Goal: Task Accomplishment & Management: Complete application form

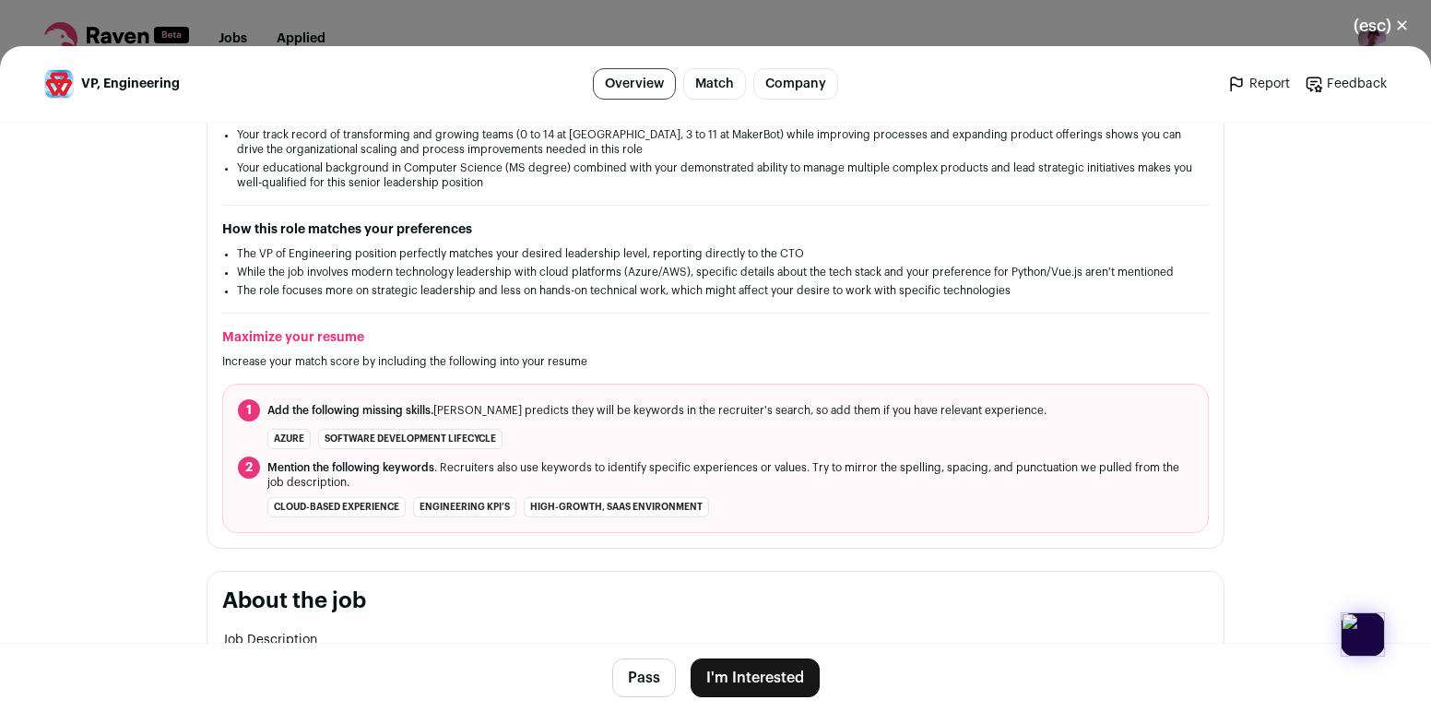
scroll to position [438, 0]
click at [1357, 648] on img at bounding box center [1362, 634] width 44 height 44
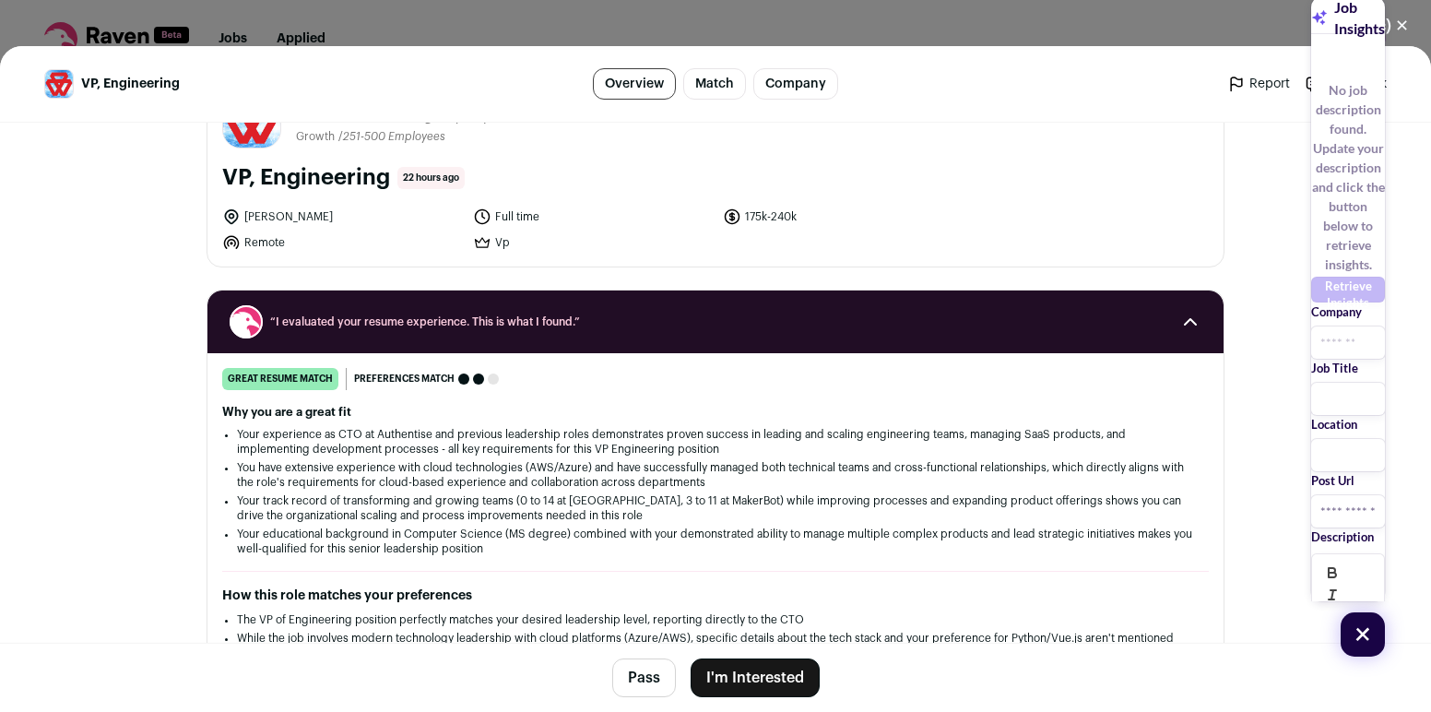
scroll to position [0, 0]
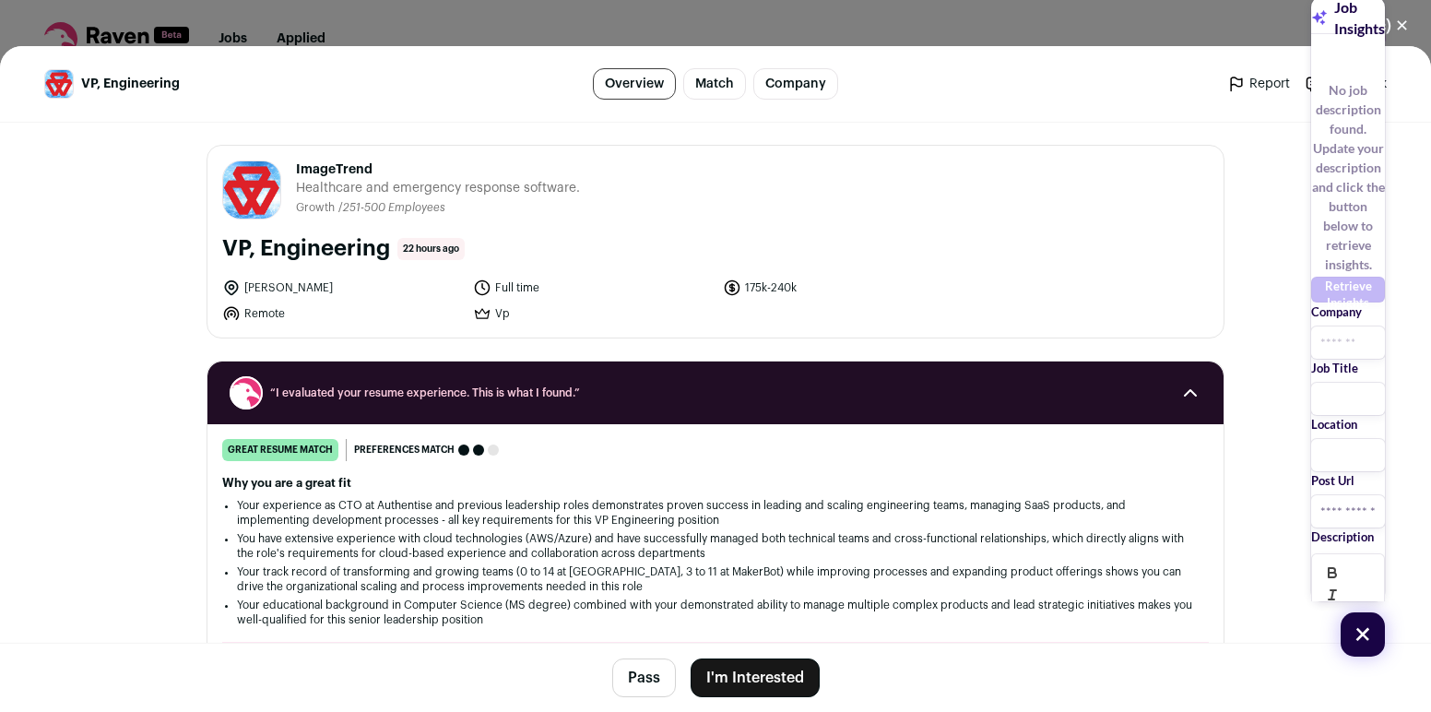
click at [405, 165] on span "ImageTrend" at bounding box center [438, 169] width 284 height 18
click at [1311, 326] on input "text" at bounding box center [1348, 342] width 74 height 32
type input "**********"
drag, startPoint x: 226, startPoint y: 253, endPoint x: 383, endPoint y: 242, distance: 157.0
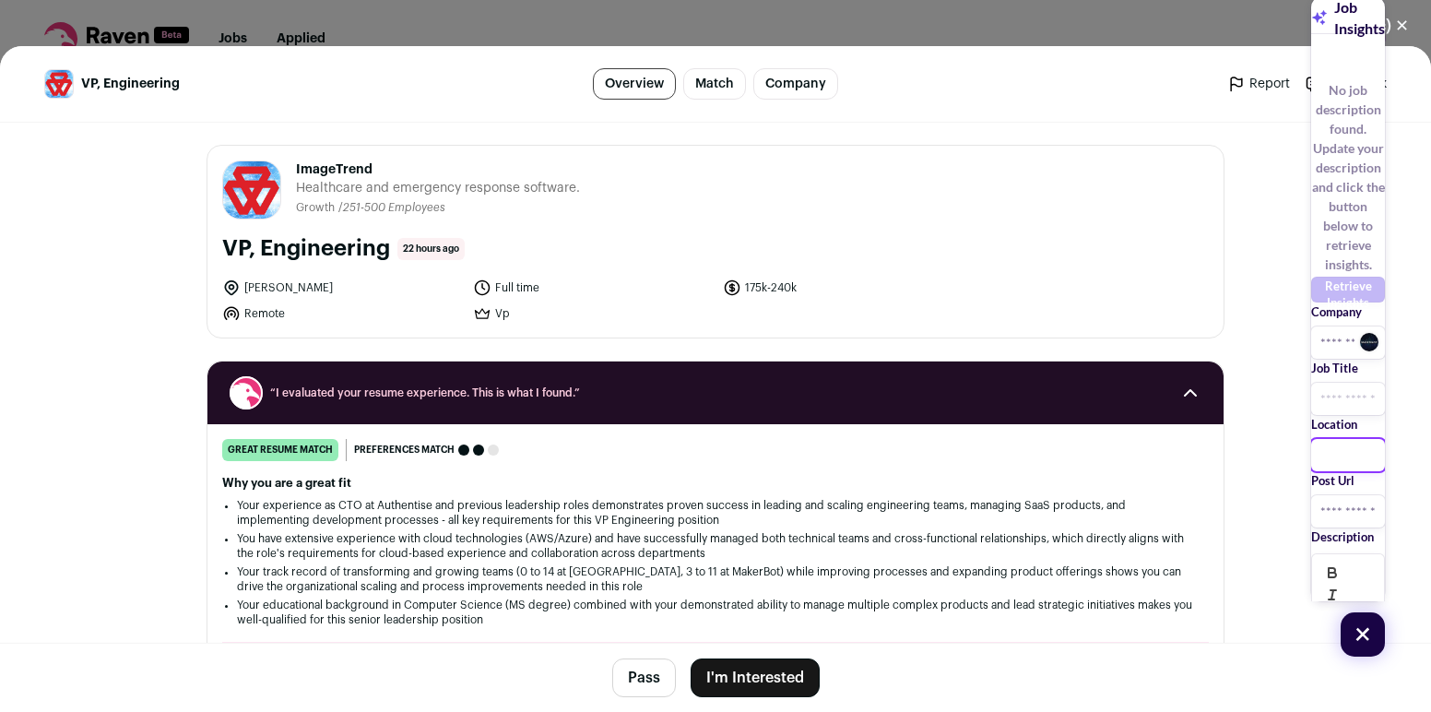
click at [383, 242] on h1 "VP, Engineering" at bounding box center [306, 248] width 168 height 29
click at [1311, 439] on input "text" at bounding box center [1348, 455] width 74 height 32
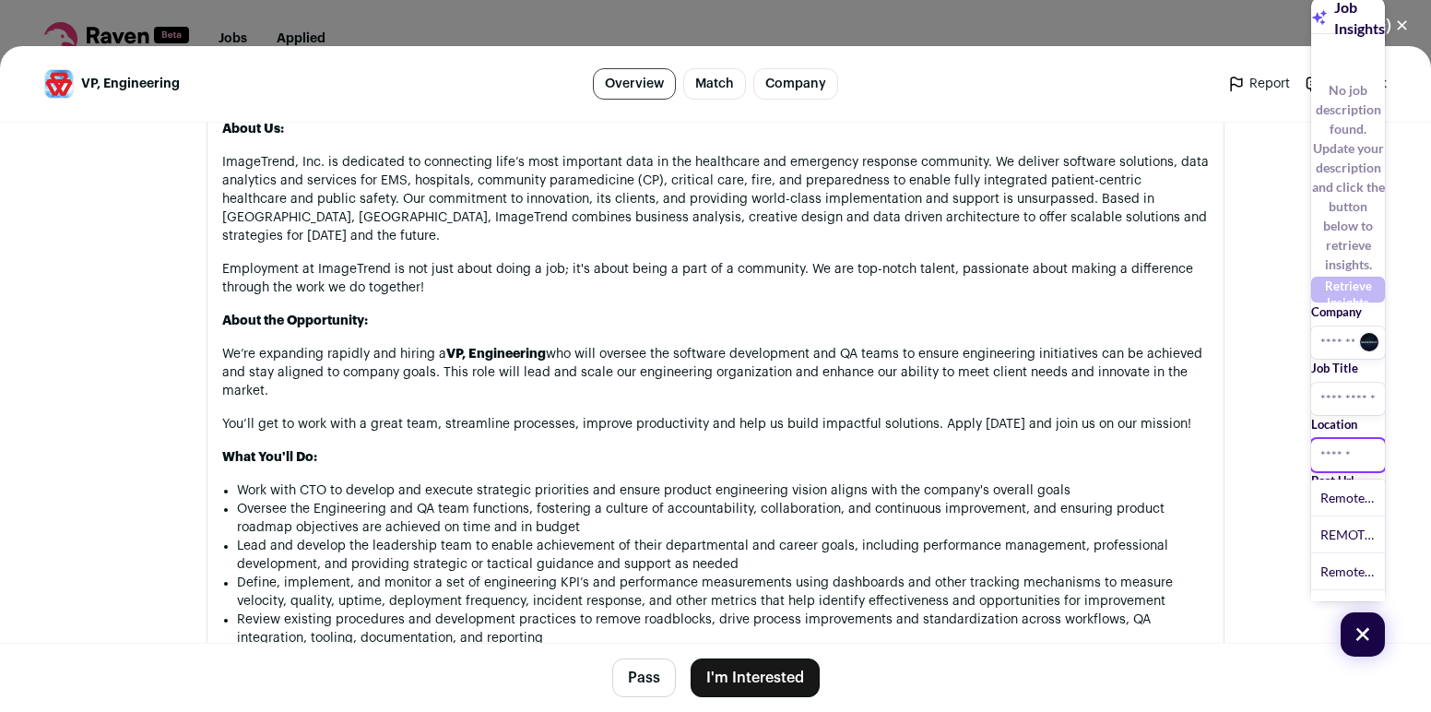
scroll to position [983, 0]
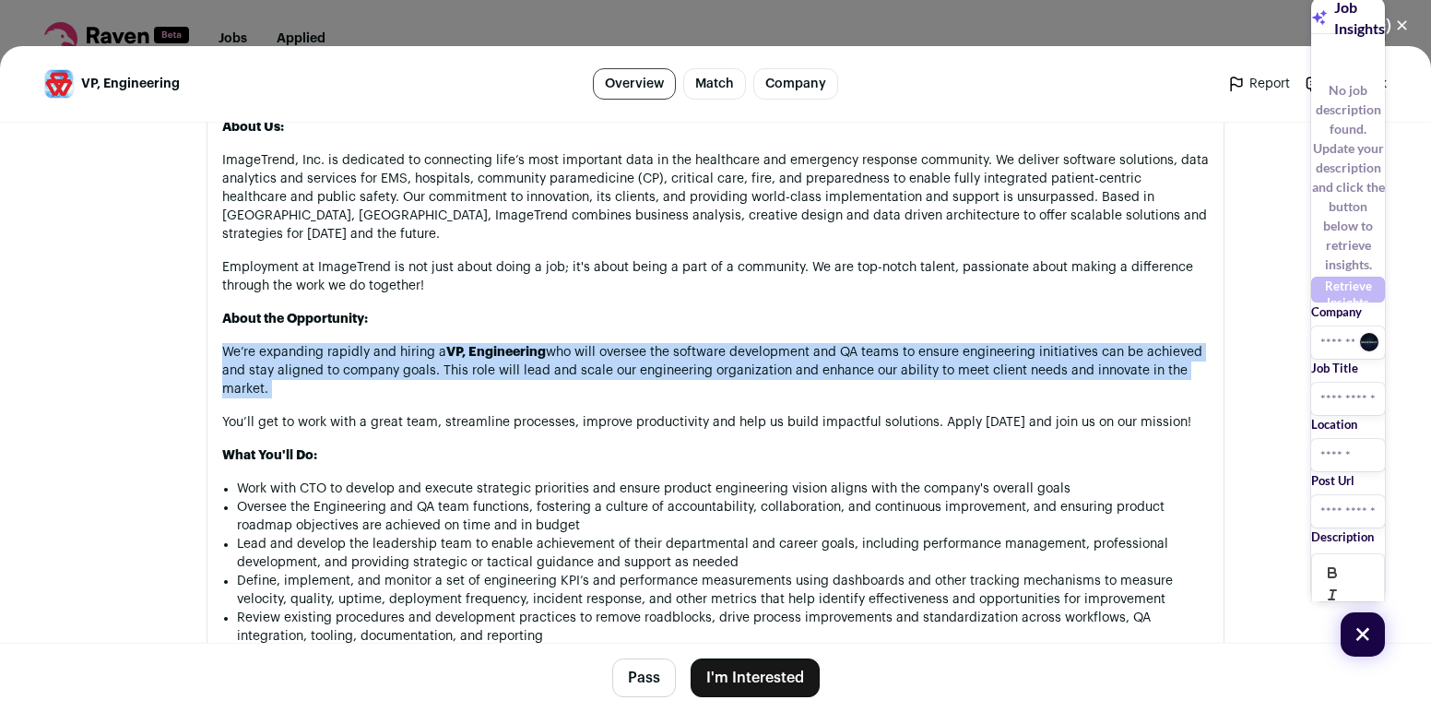
drag, startPoint x: 589, startPoint y: 316, endPoint x: 589, endPoint y: 388, distance: 71.9
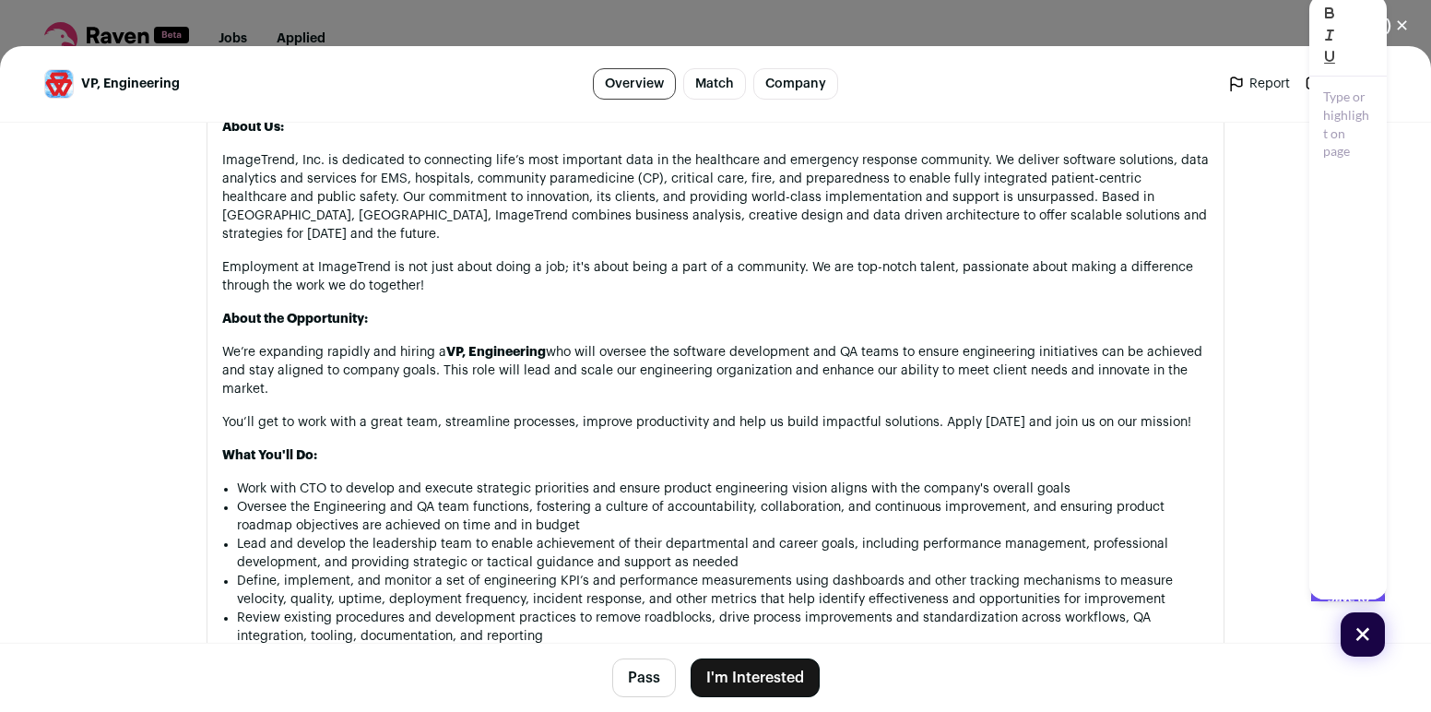
click at [1309, 443] on div at bounding box center [1347, 361] width 77 height 568
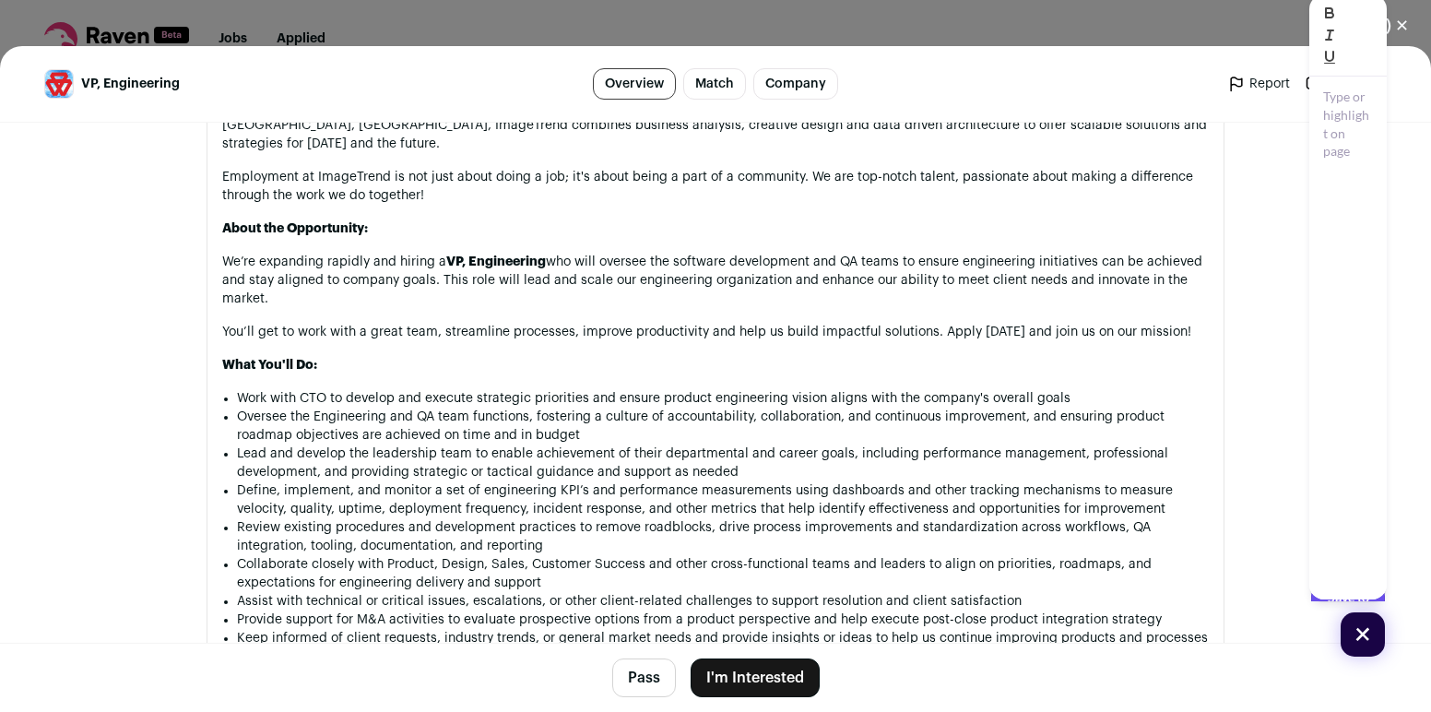
scroll to position [1127, 0]
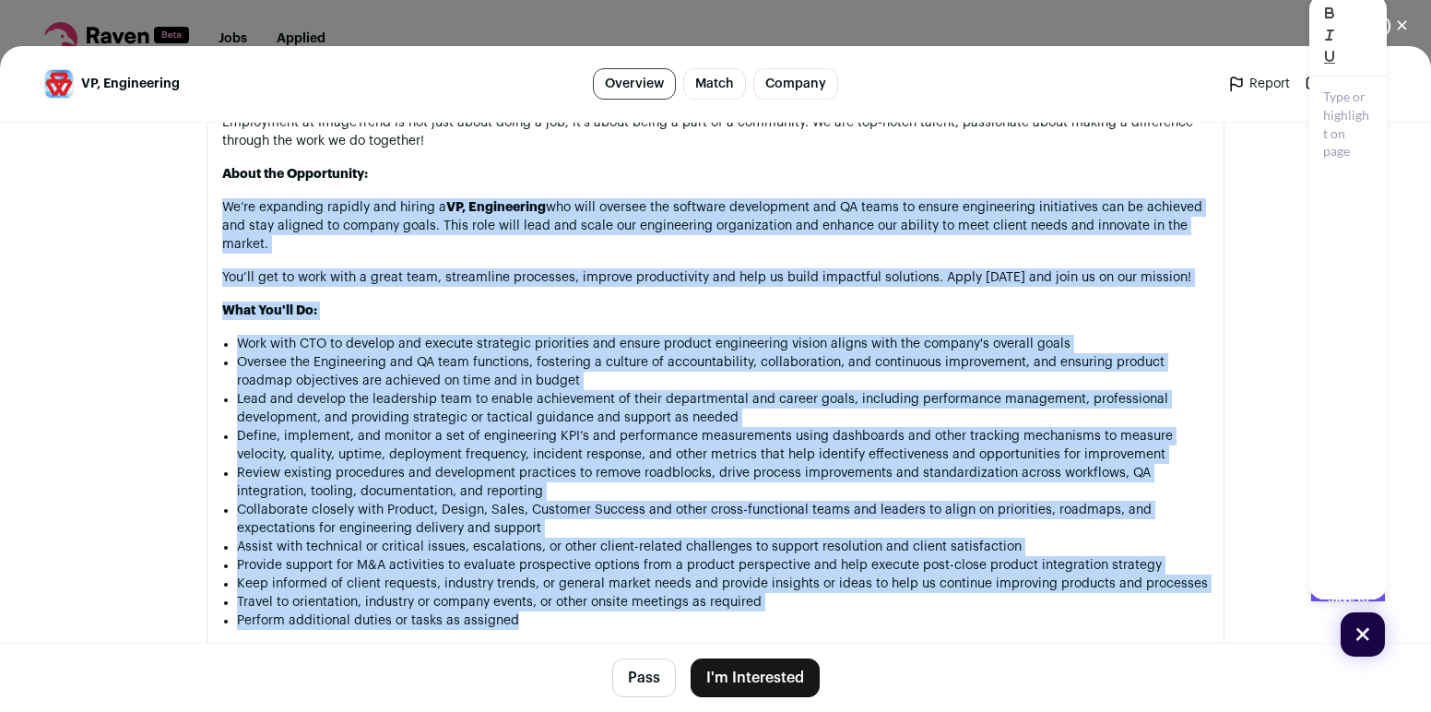
drag, startPoint x: 614, startPoint y: 616, endPoint x: 631, endPoint y: 176, distance: 440.0
click at [631, 176] on div "Job Description About Us: ImageTrend, Inc. is dedicated to connecting life’s mo…" at bounding box center [715, 712] width 986 height 1545
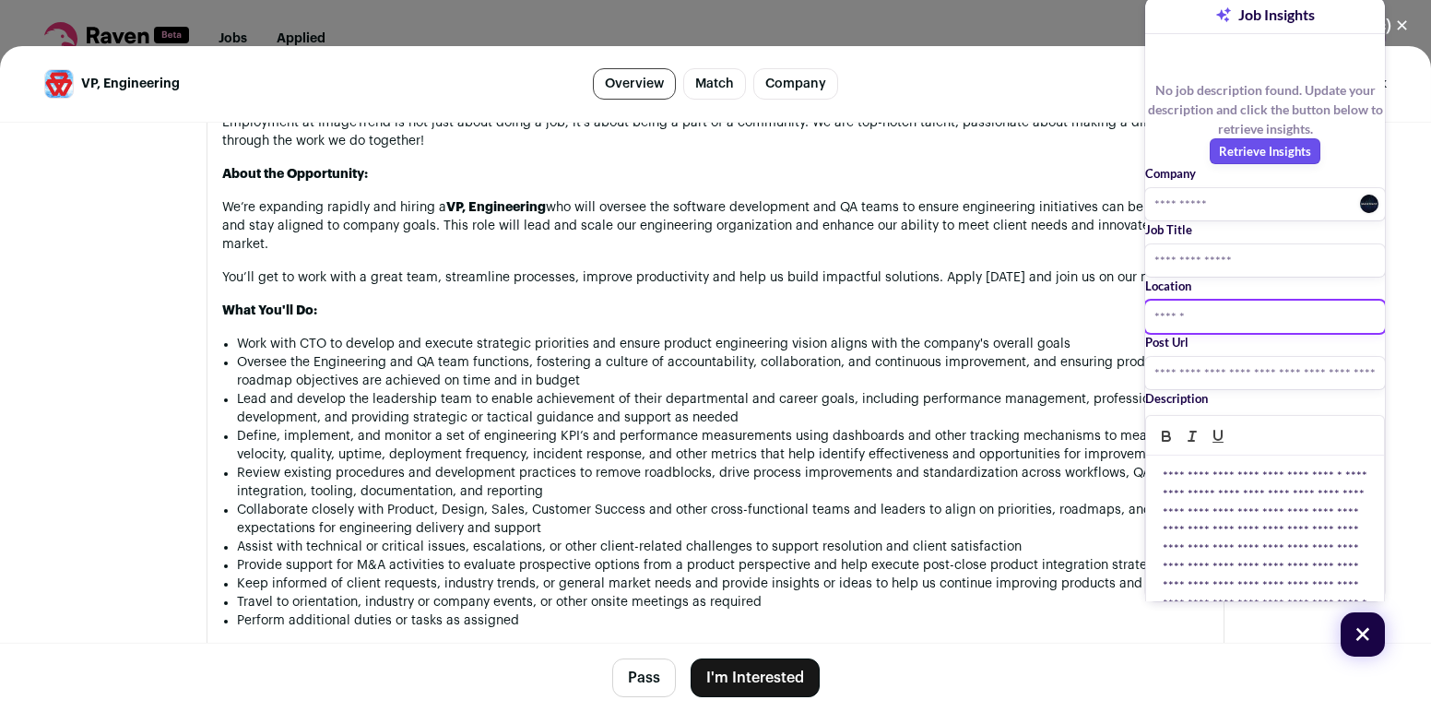
click at [1194, 300] on input "******" at bounding box center [1265, 316] width 240 height 32
type input "**********"
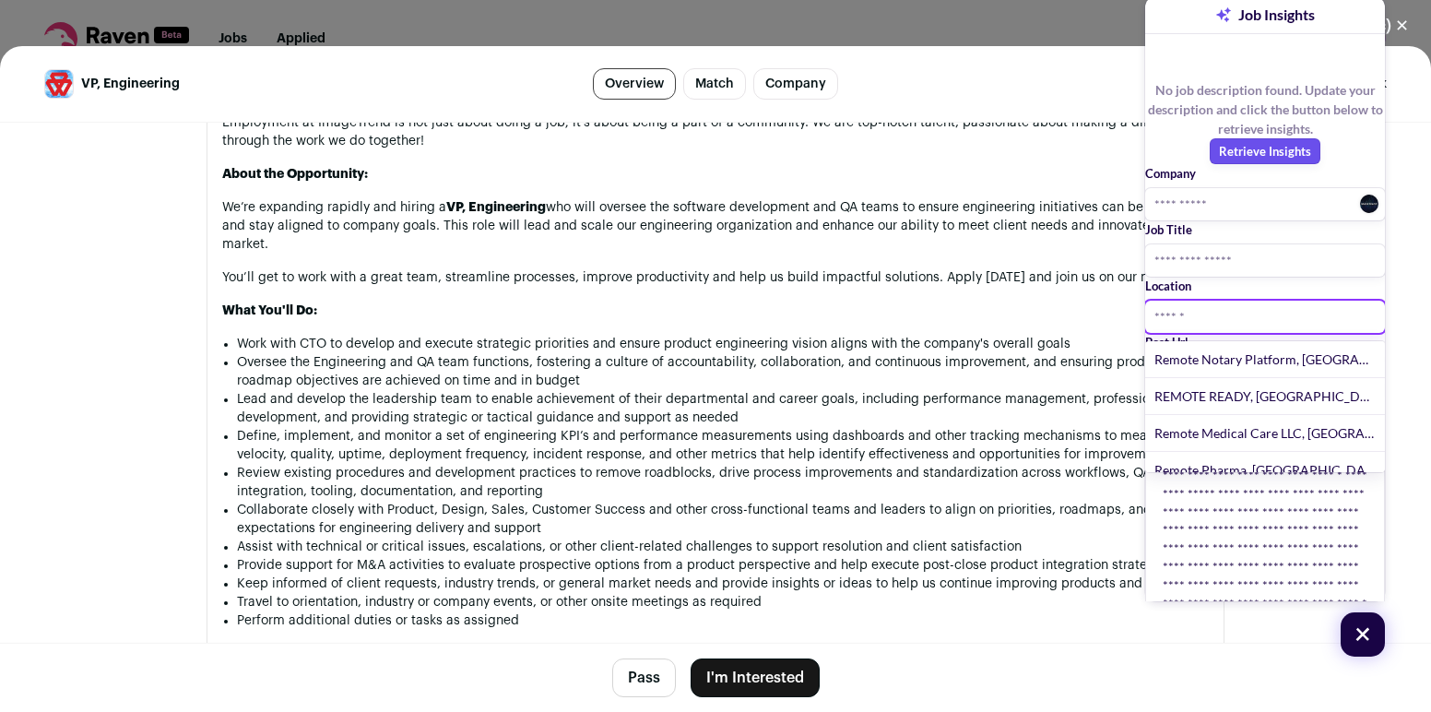
type input "******"
click at [1303, 685] on p "Save to Board" at bounding box center [1331, 693] width 79 height 17
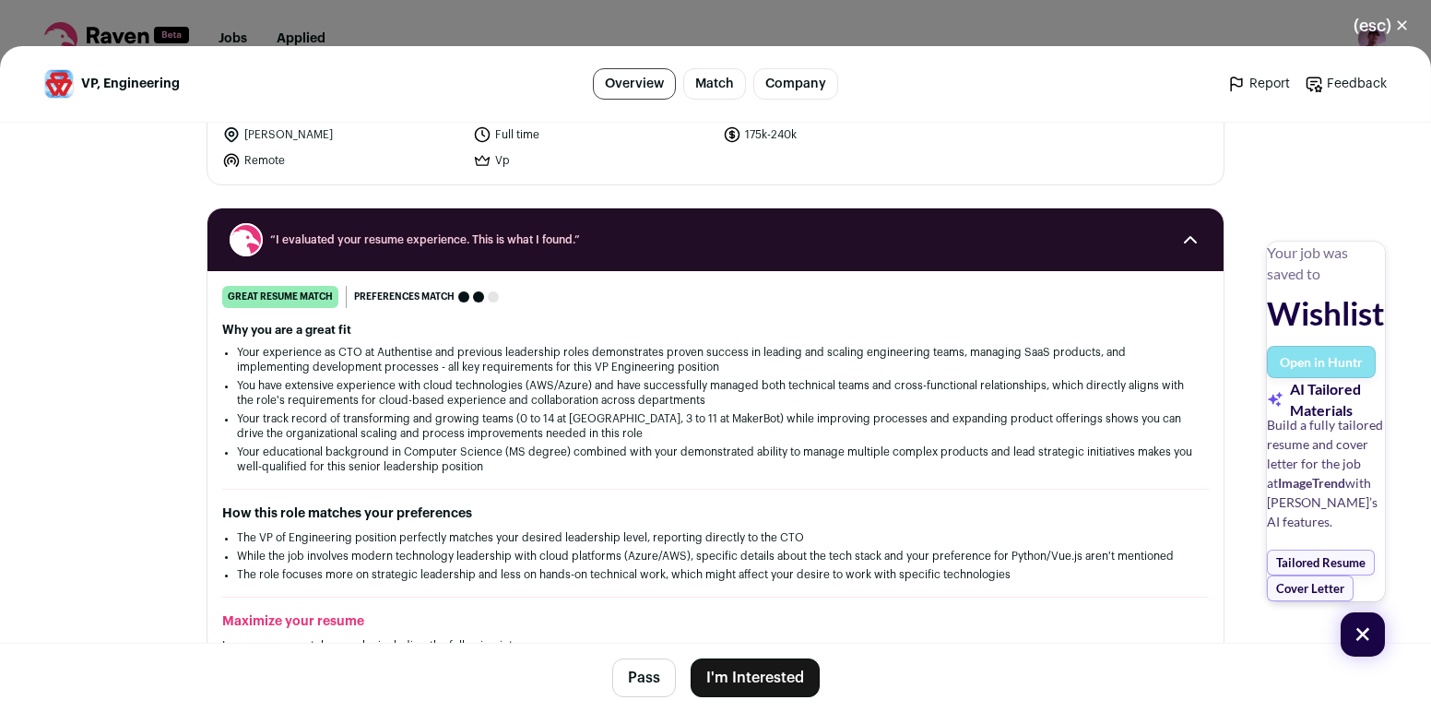
scroll to position [0, 0]
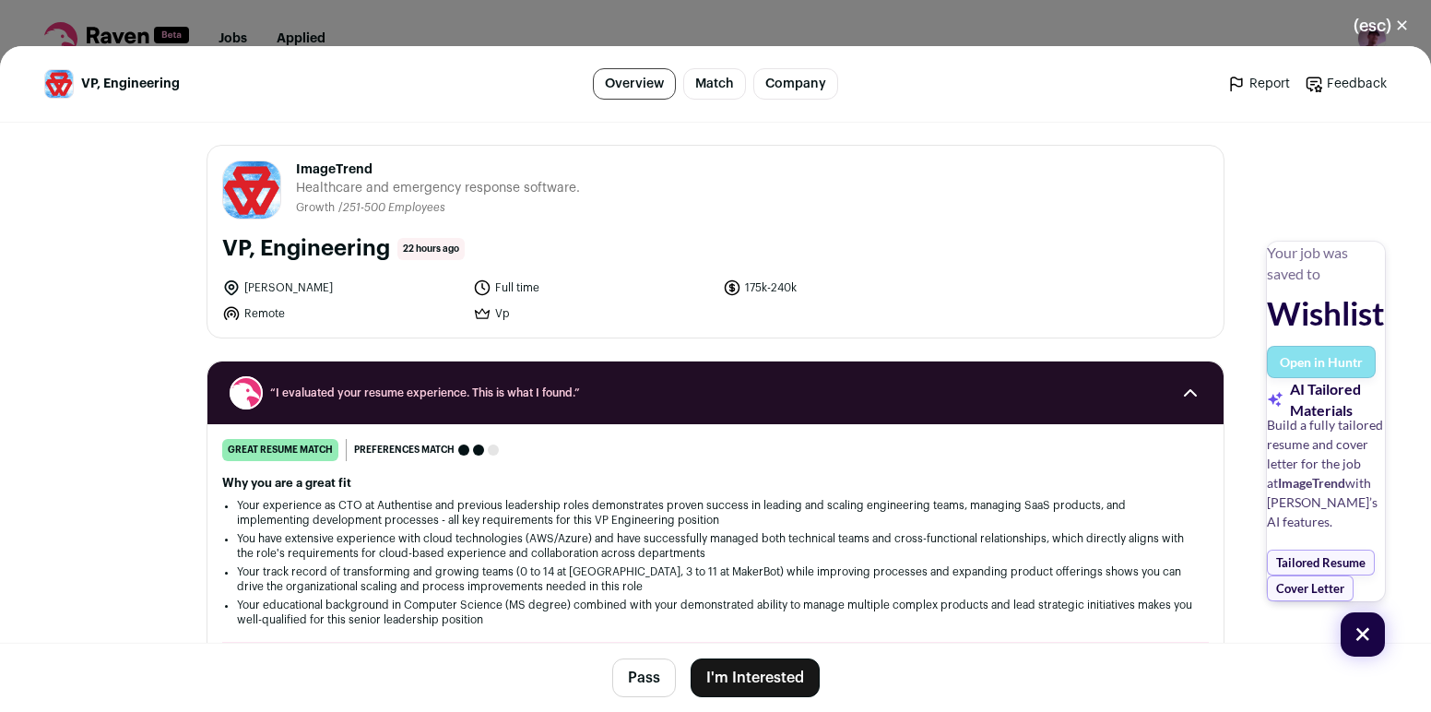
drag, startPoint x: 367, startPoint y: 164, endPoint x: 296, endPoint y: 165, distance: 71.0
click at [296, 165] on span "ImageTrend" at bounding box center [438, 169] width 284 height 18
copy span "ImageTrend"
click at [1091, 295] on div "Eagan Full time 175k-240k Remote Vp" at bounding box center [715, 300] width 986 height 44
click at [767, 672] on button "I'm Interested" at bounding box center [754, 677] width 129 height 39
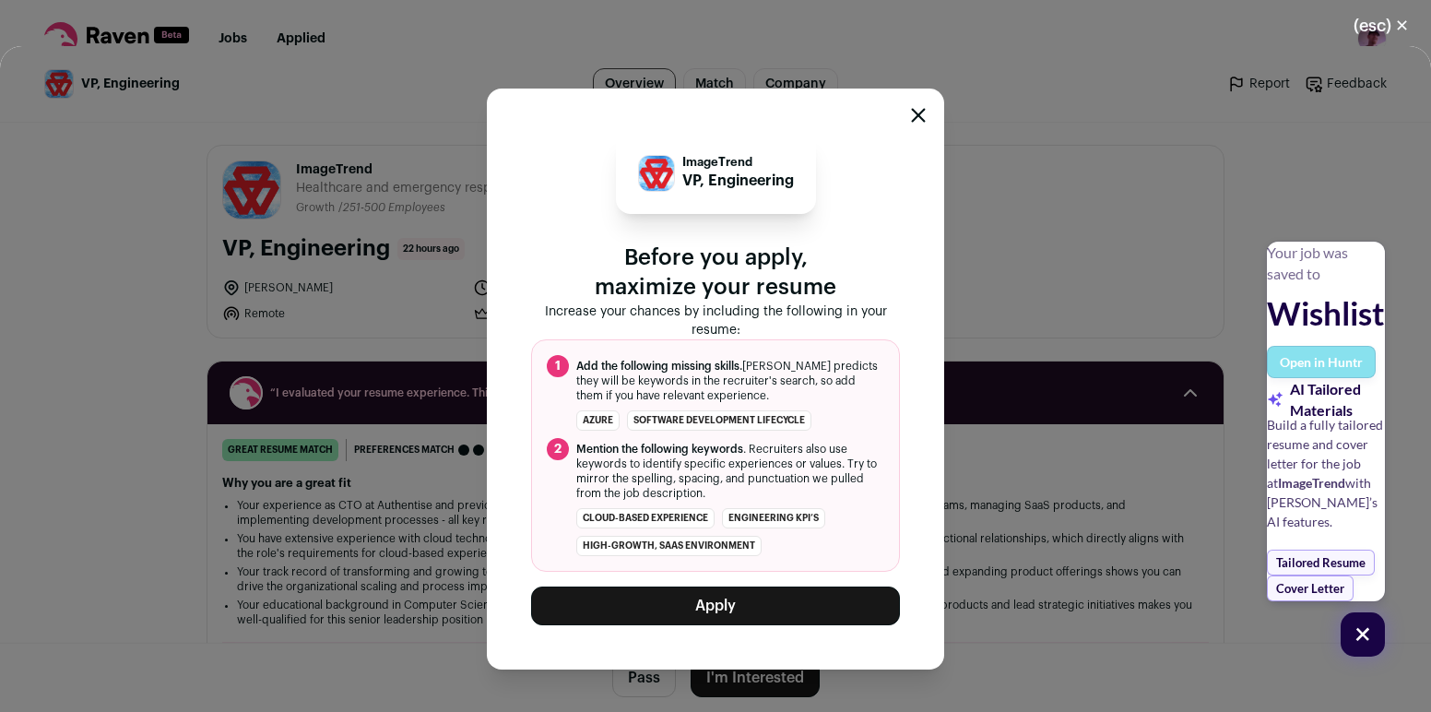
click at [743, 601] on button "Apply" at bounding box center [715, 605] width 369 height 39
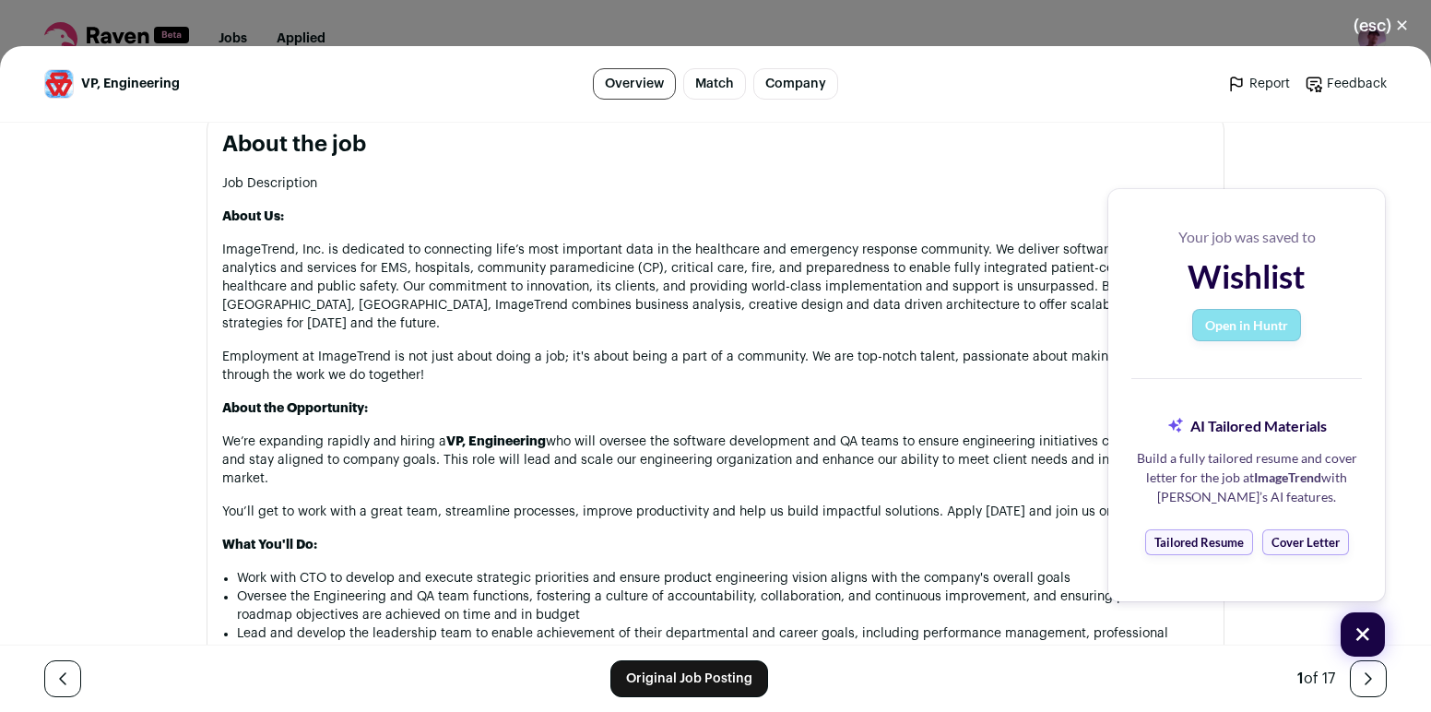
scroll to position [945, 0]
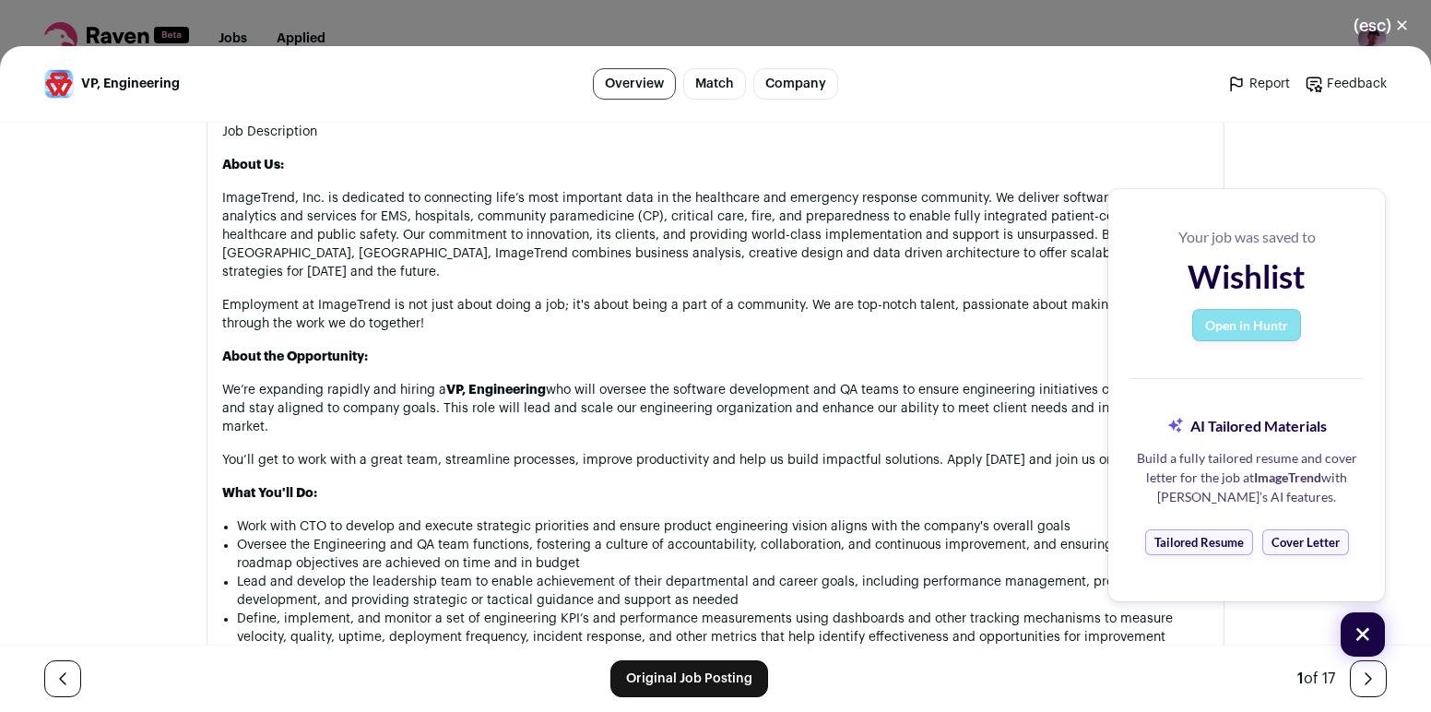
click at [771, 251] on p "ImageTrend, Inc. is dedicated to connecting life’s most important data in the h…" at bounding box center [715, 235] width 986 height 92
click at [1358, 638] on div "+" at bounding box center [1363, 633] width 63 height 63
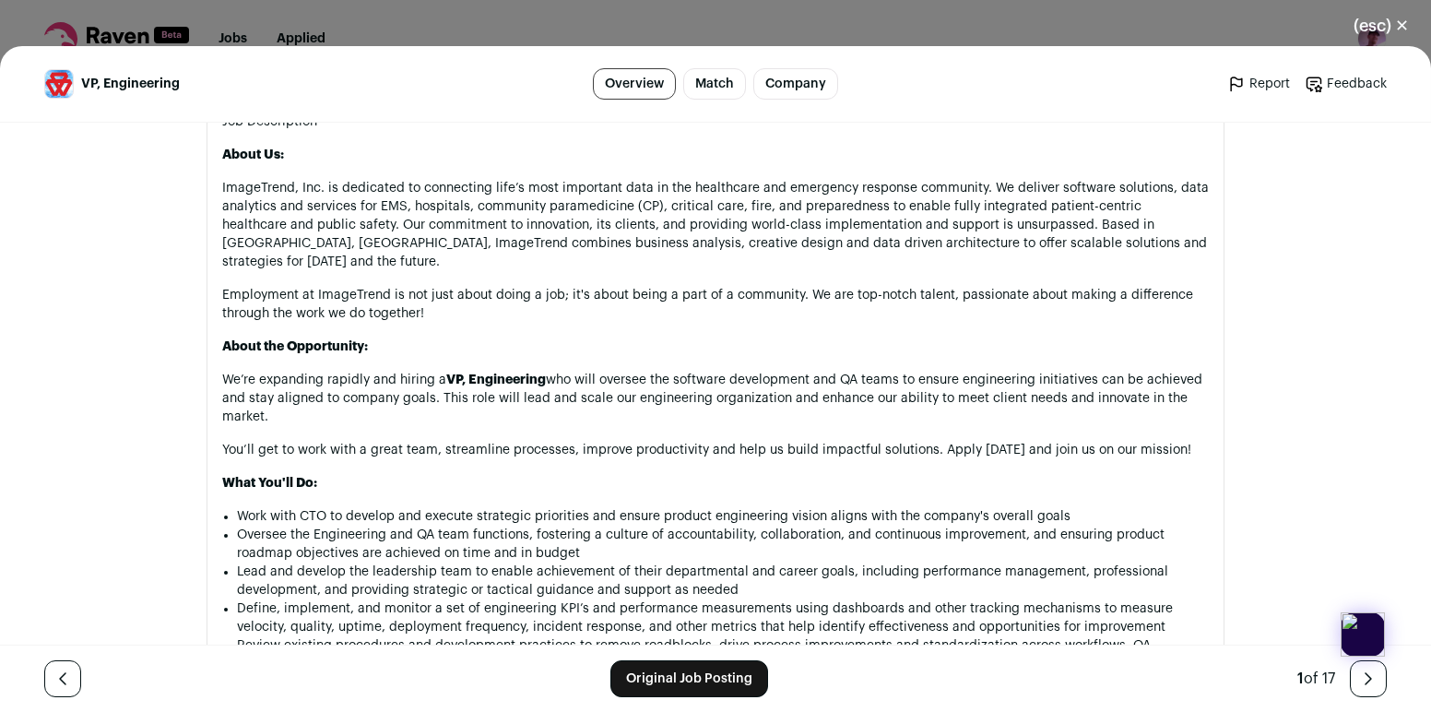
scroll to position [960, 0]
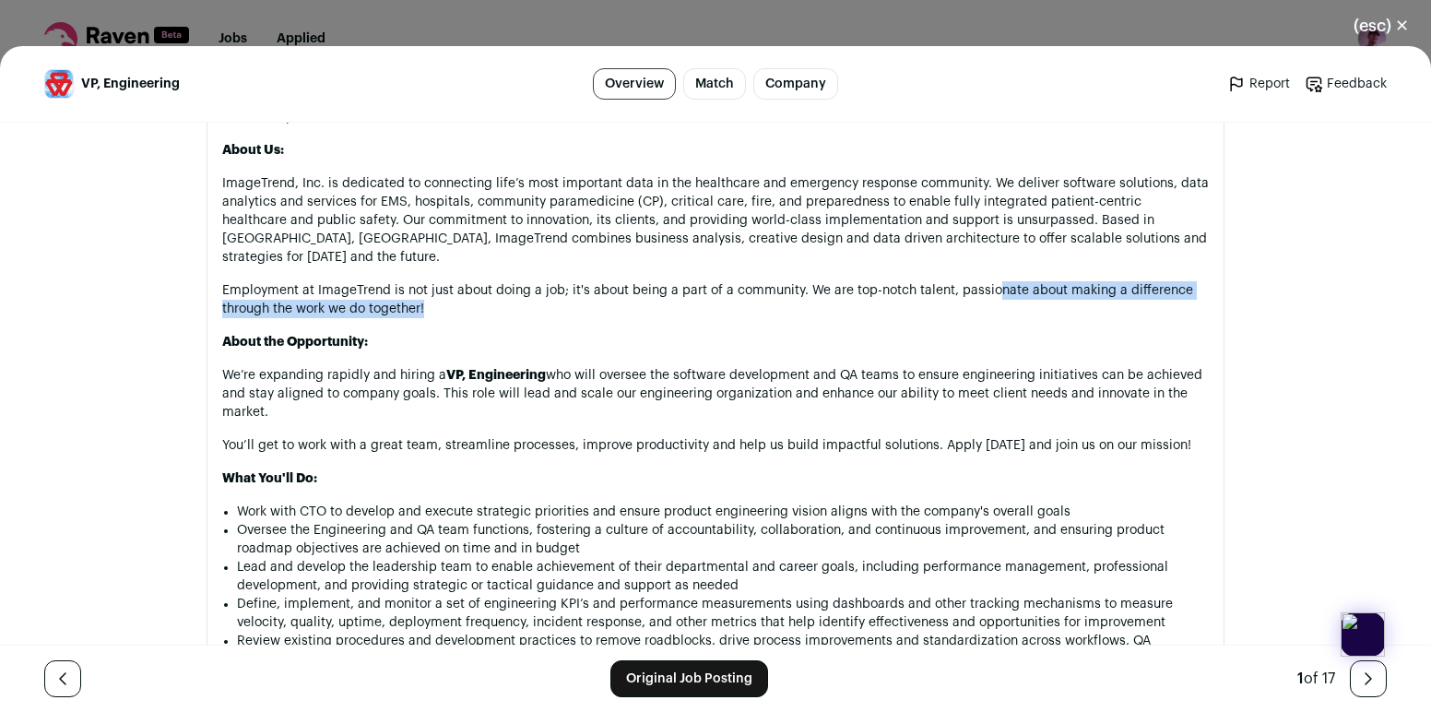
drag, startPoint x: 987, startPoint y: 311, endPoint x: 991, endPoint y: 271, distance: 39.8
click at [991, 281] on p "Employment at ImageTrend is not just about doing a job; it's about being a part…" at bounding box center [715, 299] width 986 height 37
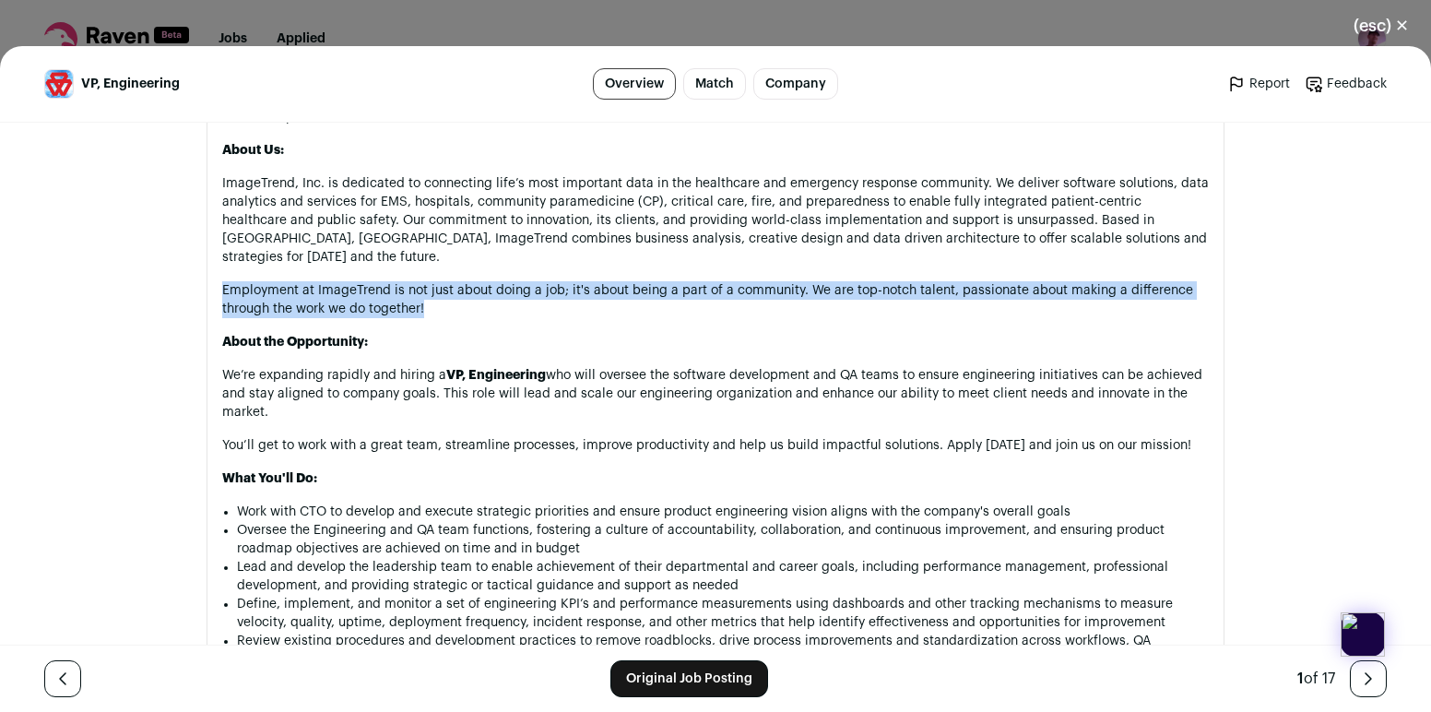
drag, startPoint x: 991, startPoint y: 260, endPoint x: 991, endPoint y: 290, distance: 30.4
click at [991, 290] on p "Employment at ImageTrend is not just about doing a job; it's about being a part…" at bounding box center [715, 299] width 986 height 37
drag, startPoint x: 991, startPoint y: 290, endPoint x: 992, endPoint y: 252, distance: 38.7
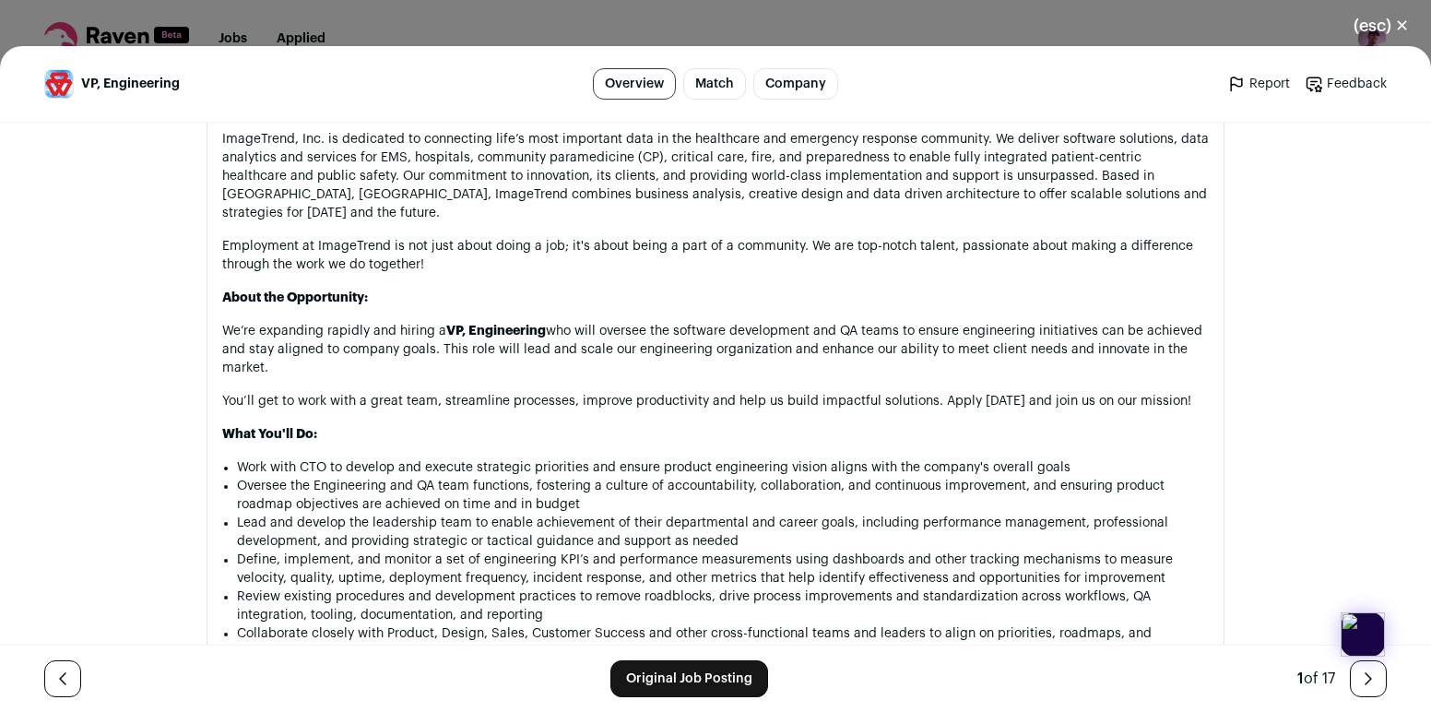
scroll to position [1006, 0]
drag, startPoint x: 441, startPoint y: 312, endPoint x: 441, endPoint y: 277, distance: 35.9
copy div "We’re expanding rapidly and hiring a"
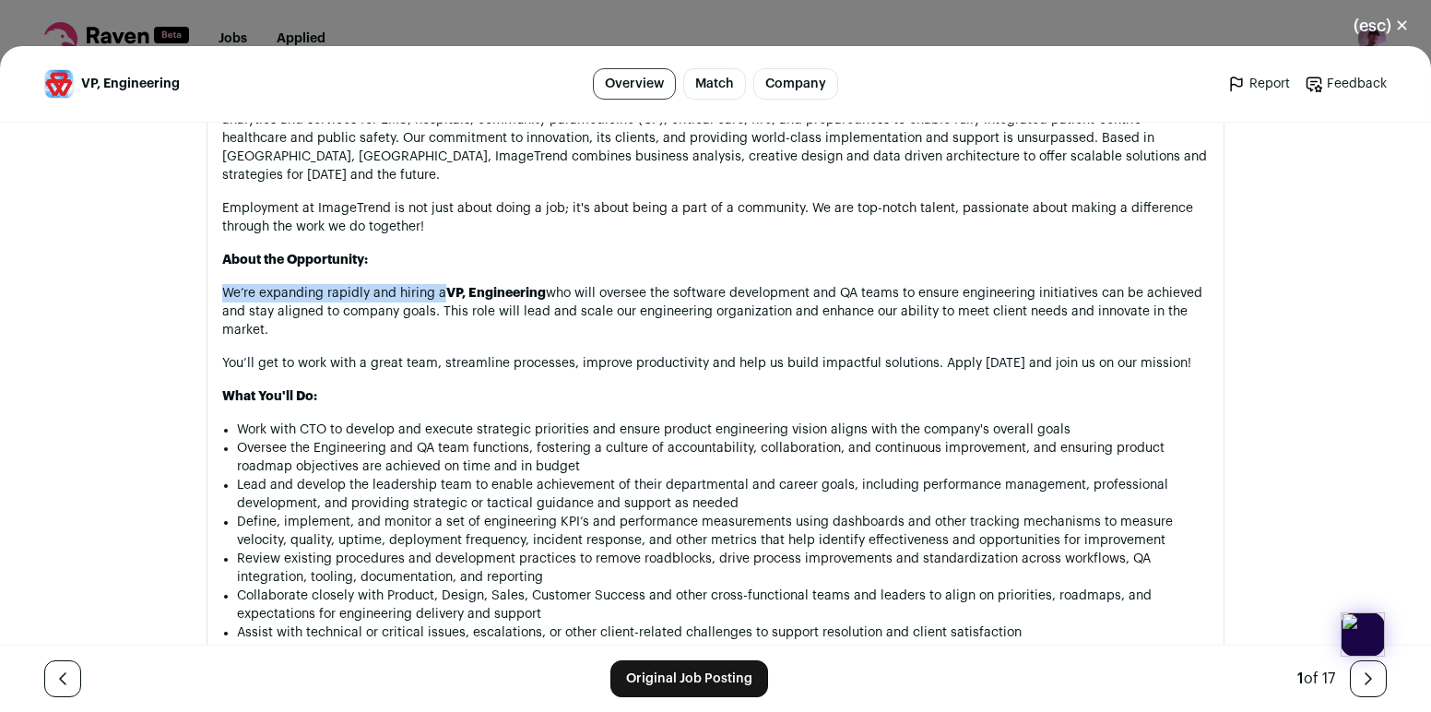
scroll to position [1043, 0]
drag, startPoint x: 841, startPoint y: 466, endPoint x: 841, endPoint y: 456, distance: 10.1
click at [841, 474] on li "Lead and develop the leadership team to enable achievement of their departmenta…" at bounding box center [723, 492] width 972 height 37
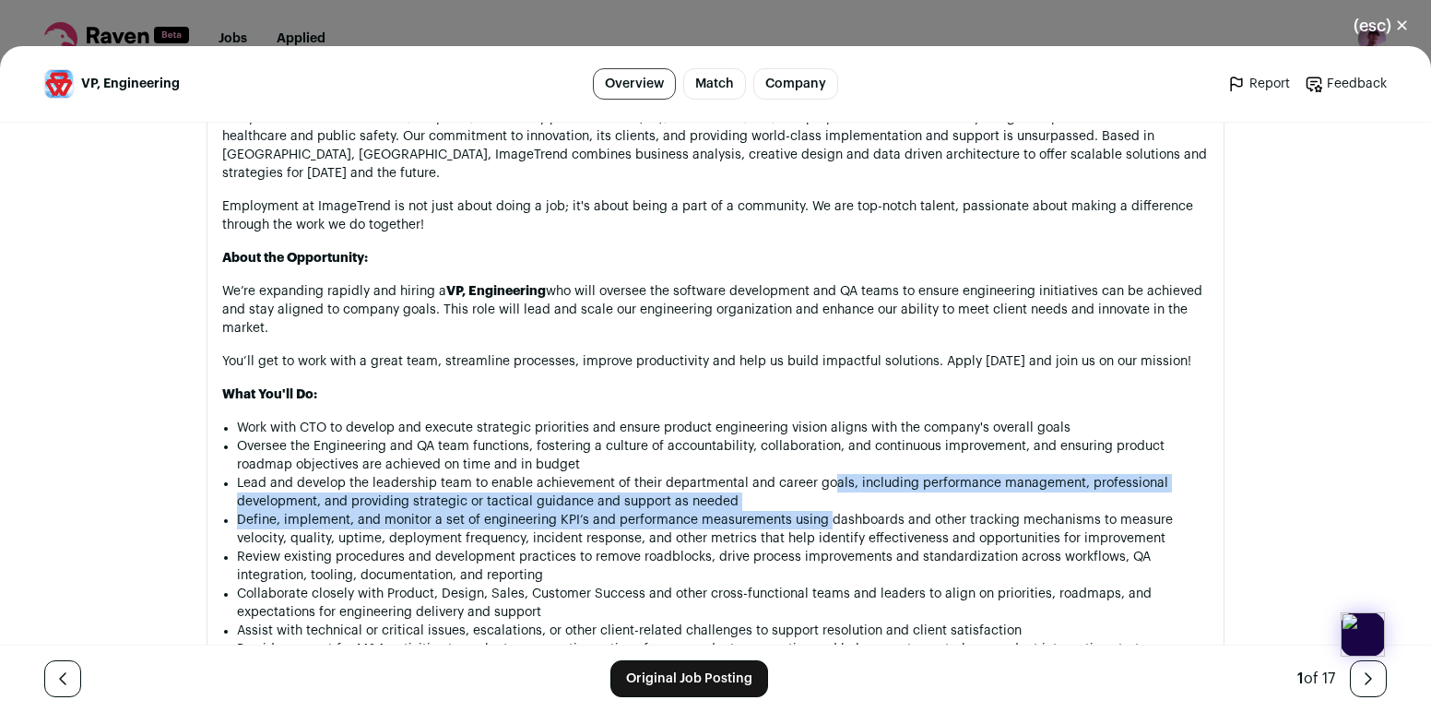
drag, startPoint x: 825, startPoint y: 494, endPoint x: 825, endPoint y: 462, distance: 32.3
click at [825, 462] on ul "Work with CTO to develop and execute strategic priorities and ensure product en…" at bounding box center [723, 565] width 972 height 295
click at [825, 474] on li "Lead and develop the leadership team to enable achievement of their departmenta…" at bounding box center [723, 492] width 972 height 37
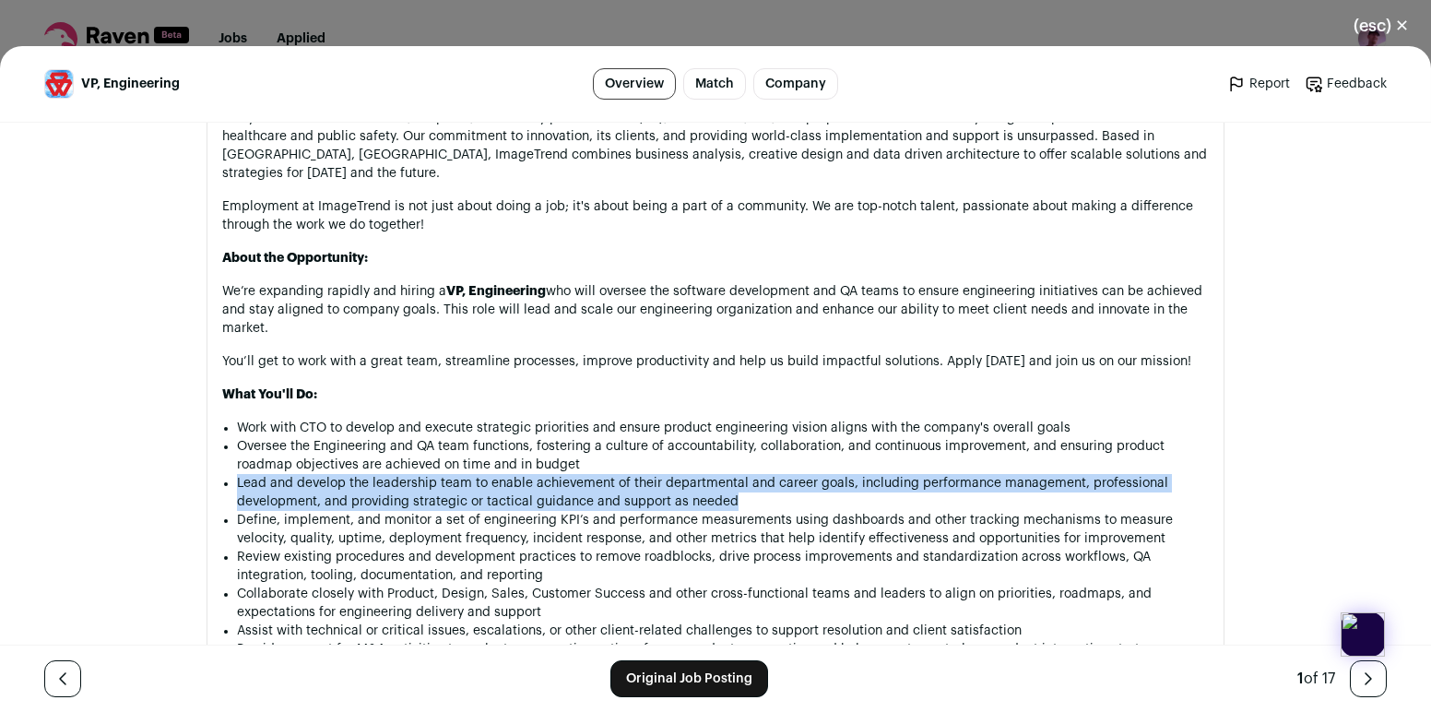
drag, startPoint x: 795, startPoint y: 464, endPoint x: 796, endPoint y: 450, distance: 13.9
click at [796, 450] on ul "Work with CTO to develop and execute strategic priorities and ensure product en…" at bounding box center [723, 565] width 972 height 295
copy ul "Lead and develop the leadership team to enable achievement of their departmenta…"
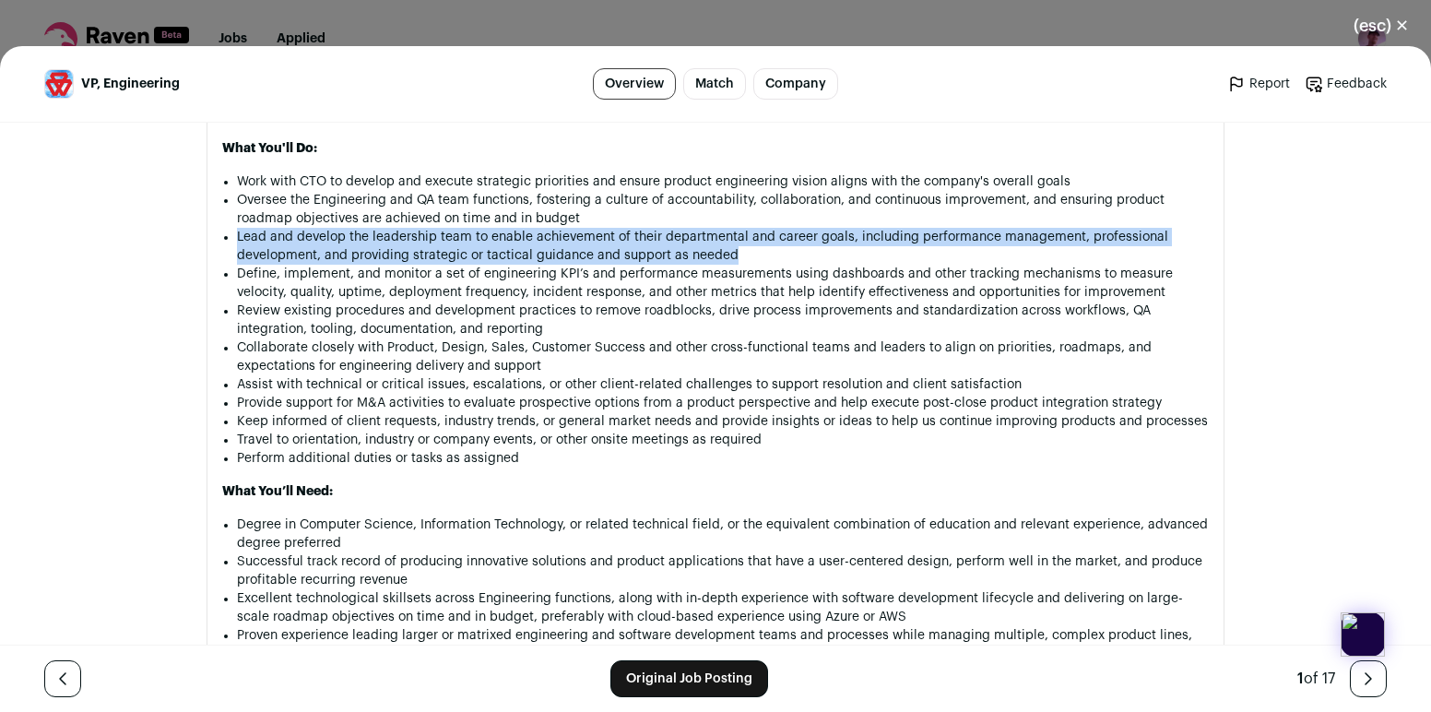
scroll to position [1297, 0]
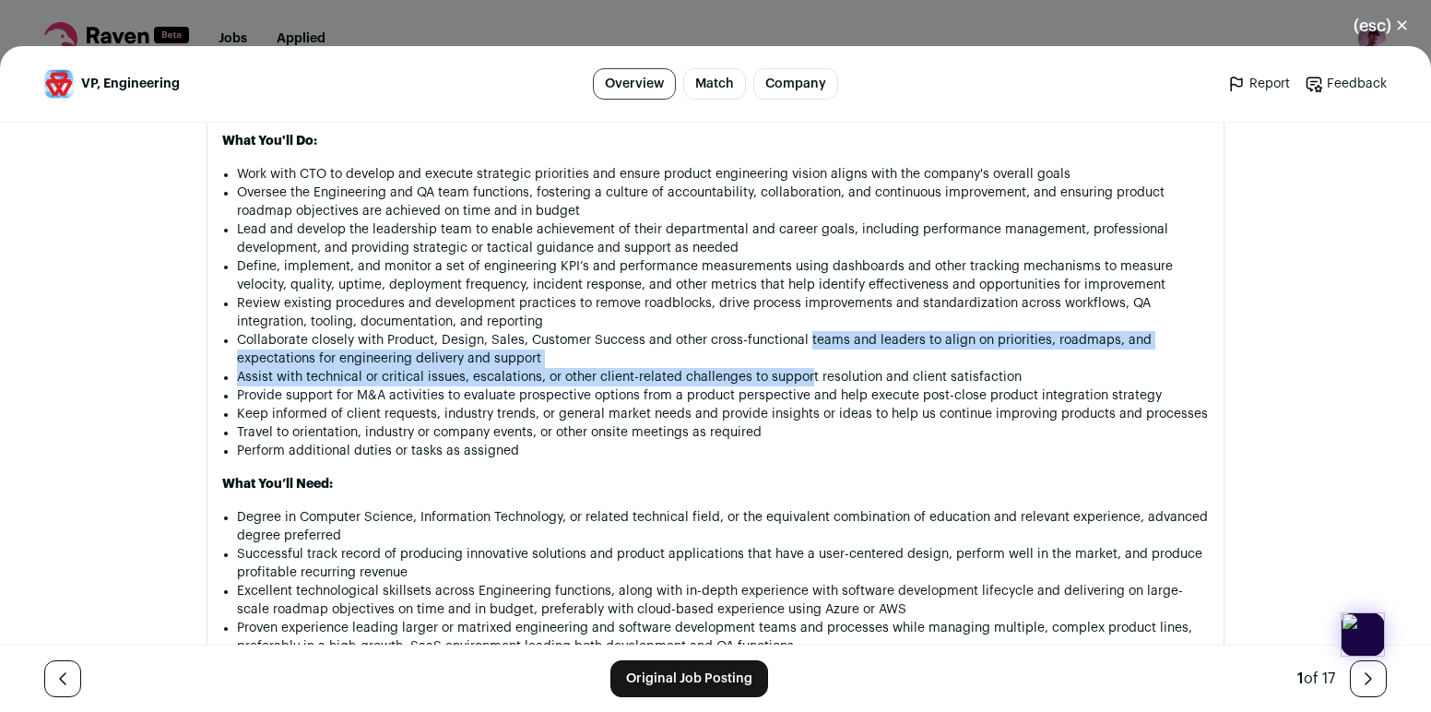
drag, startPoint x: 807, startPoint y: 324, endPoint x: 807, endPoint y: 358, distance: 34.1
click at [807, 358] on ul "Work with CTO to develop and execute strategic priorities and ensure product en…" at bounding box center [723, 312] width 972 height 295
click at [804, 368] on li "Assist with technical or critical issues, escalations, or other client-related …" at bounding box center [723, 377] width 972 height 18
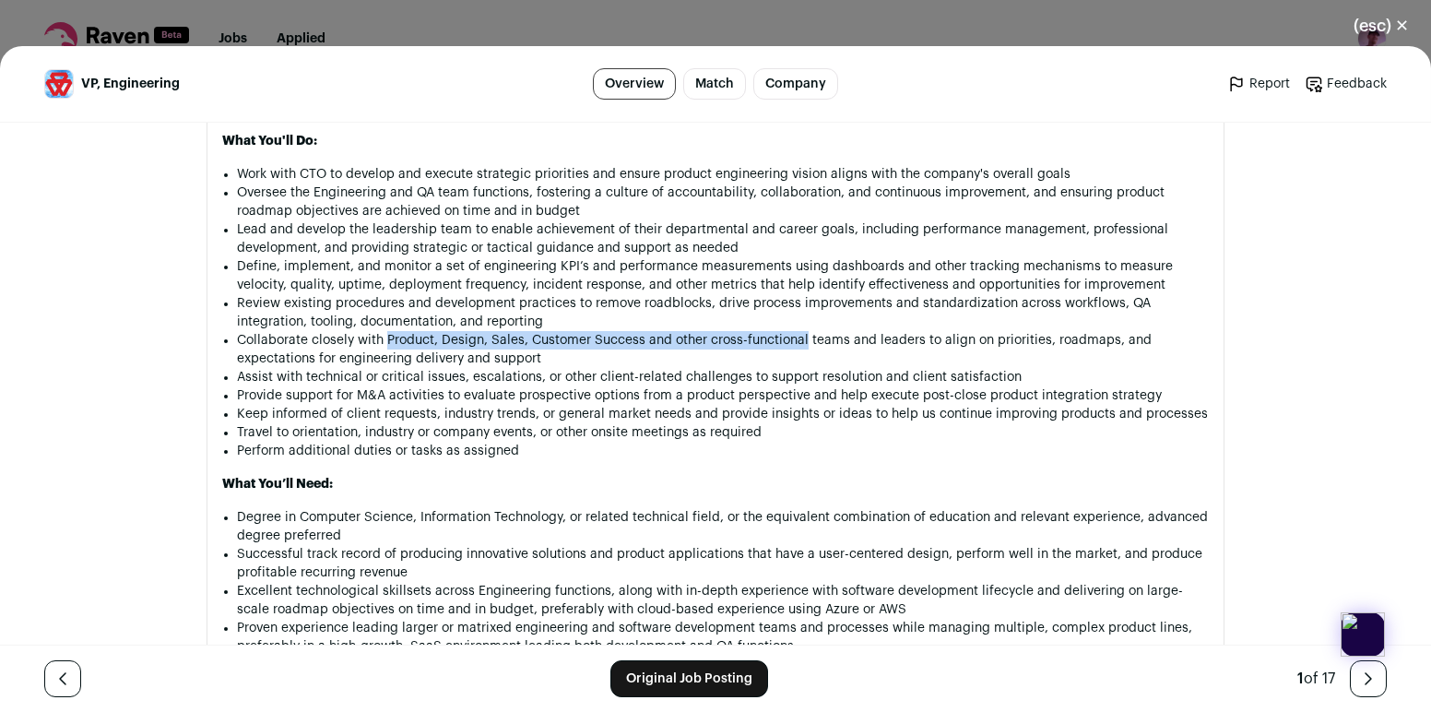
drag, startPoint x: 386, startPoint y: 324, endPoint x: 804, endPoint y: 326, distance: 417.6
click at [804, 331] on li "Collaborate closely with Product, Design, Sales, Customer Success and other cro…" at bounding box center [723, 349] width 972 height 37
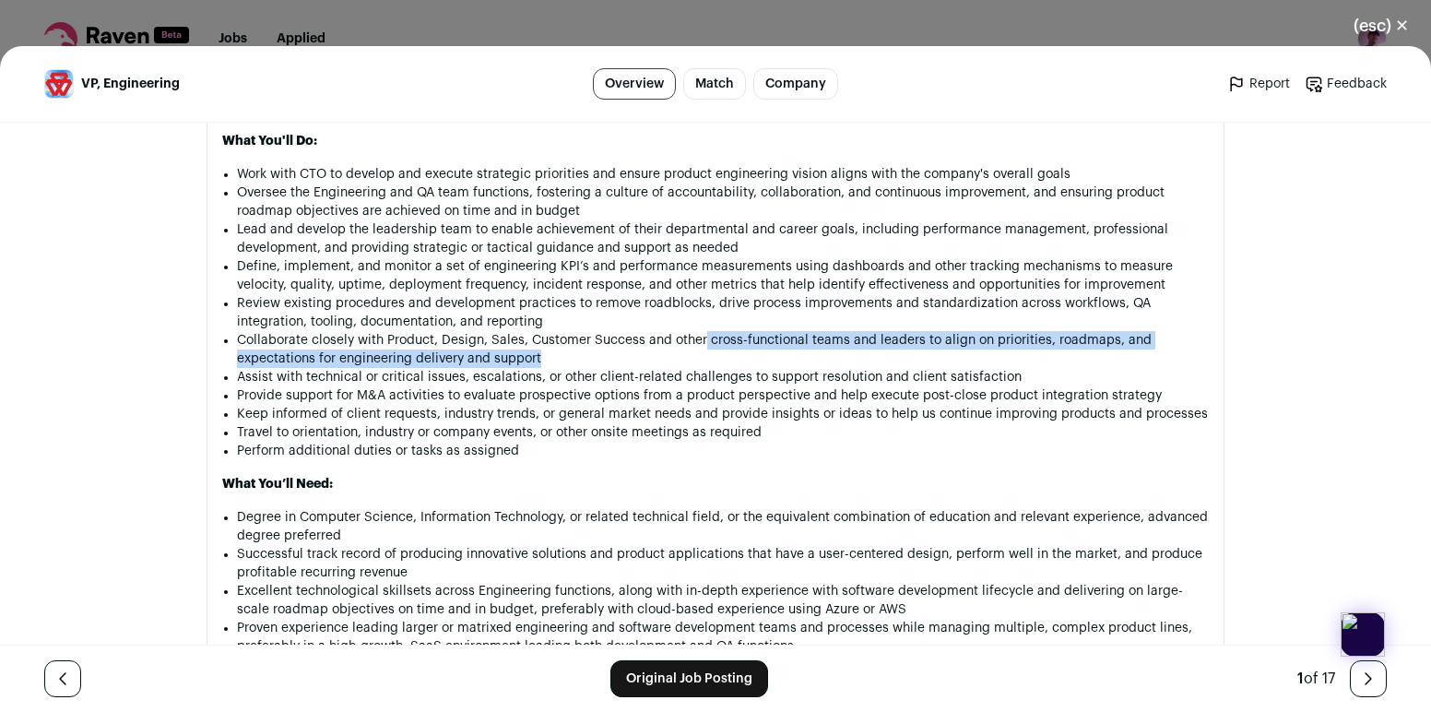
drag, startPoint x: 702, startPoint y: 325, endPoint x: 807, endPoint y: 336, distance: 104.6
click at [807, 336] on li "Collaborate closely with Product, Design, Sales, Customer Success and other cro…" at bounding box center [723, 349] width 972 height 37
copy li "cross-functional teams and leaders to align on priorities, roadmaps, and expect…"
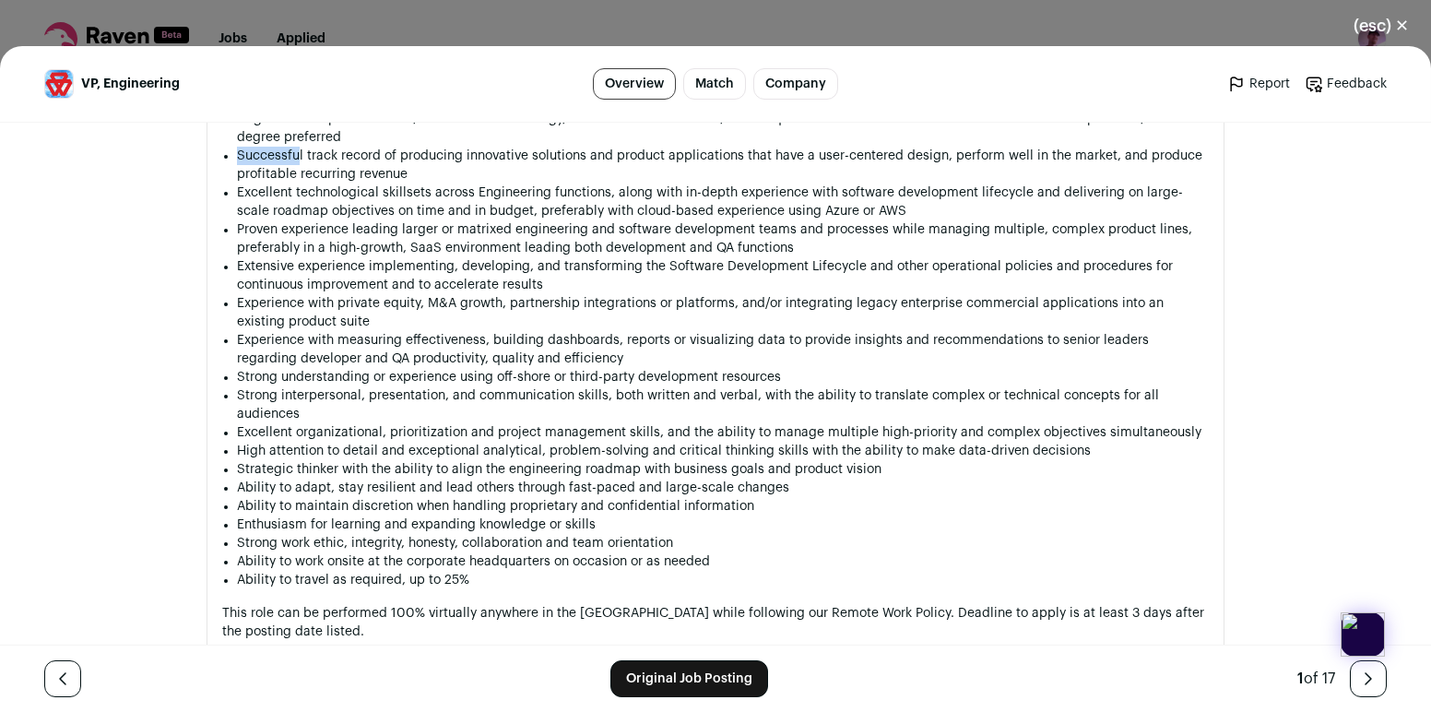
scroll to position [1651, 0]
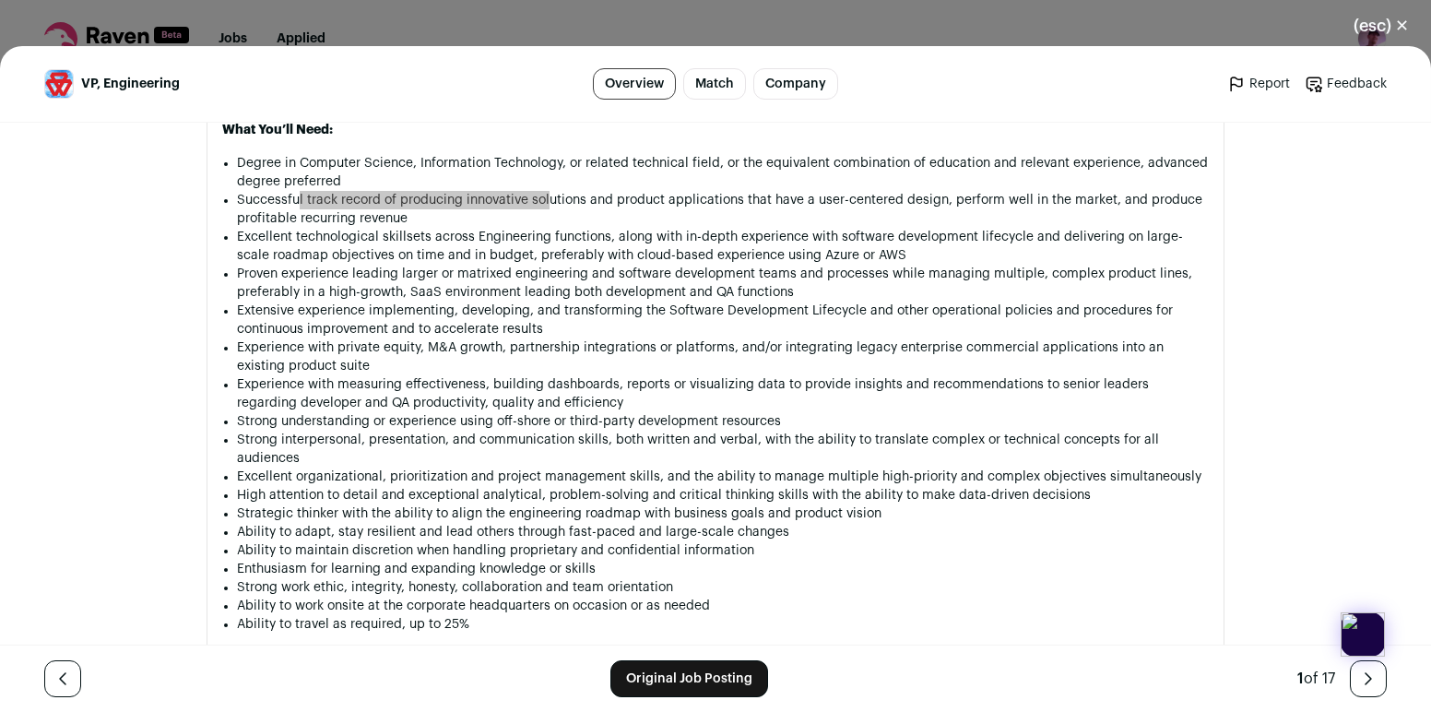
drag, startPoint x: 300, startPoint y: 142, endPoint x: 547, endPoint y: 186, distance: 251.0
click at [547, 191] on li "Successful track record of producing innovative solutions and product applicati…" at bounding box center [723, 209] width 972 height 37
click at [512, 191] on li "Successful track record of producing innovative solutions and product applicati…" at bounding box center [723, 209] width 972 height 37
click at [501, 191] on li "Successful track record of producing innovative solutions and product applicati…" at bounding box center [723, 209] width 972 height 37
drag, startPoint x: 305, startPoint y: 180, endPoint x: 587, endPoint y: 180, distance: 282.1
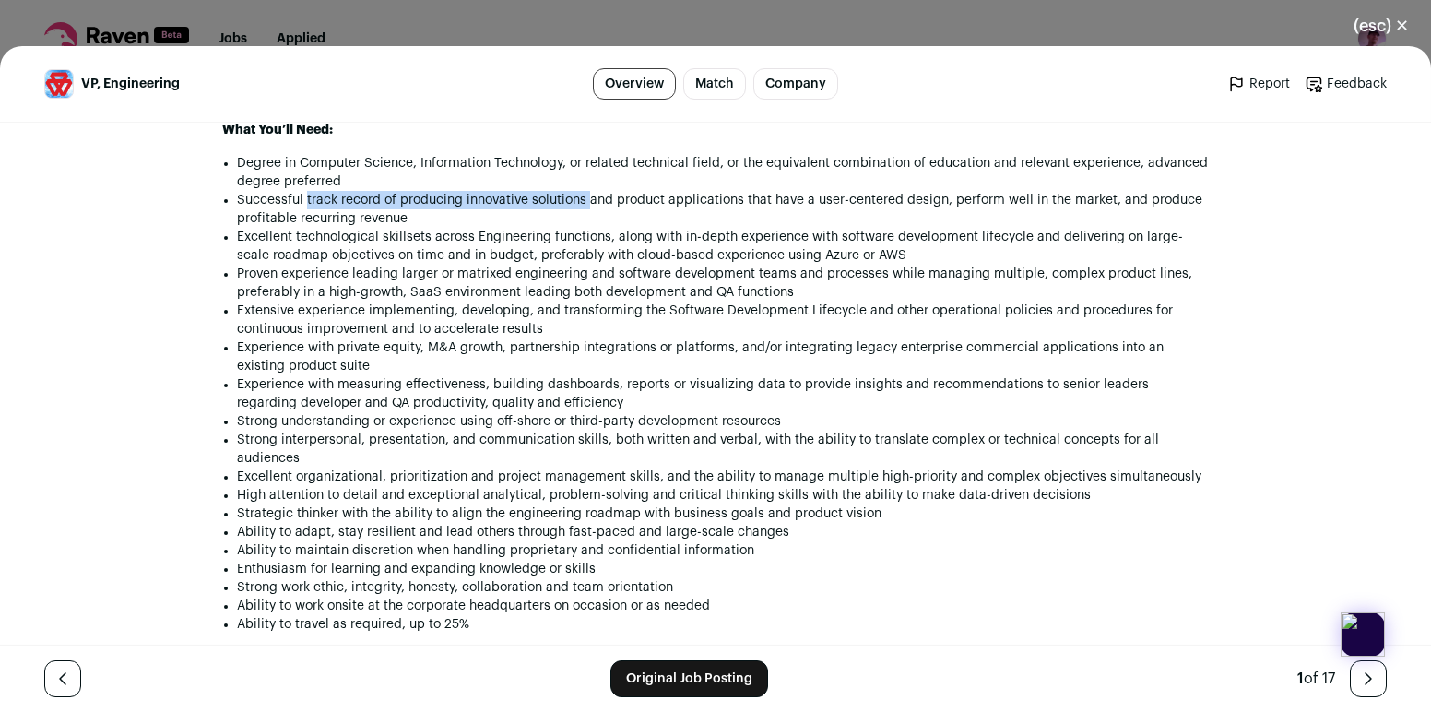
click at [587, 191] on li "Successful track record of producing innovative solutions and product applicati…" at bounding box center [723, 209] width 972 height 37
copy li "track record of producing innovative solutions"
click at [573, 375] on li "Experience with measuring effectiveness, building dashboards, reports or visual…" at bounding box center [723, 393] width 972 height 37
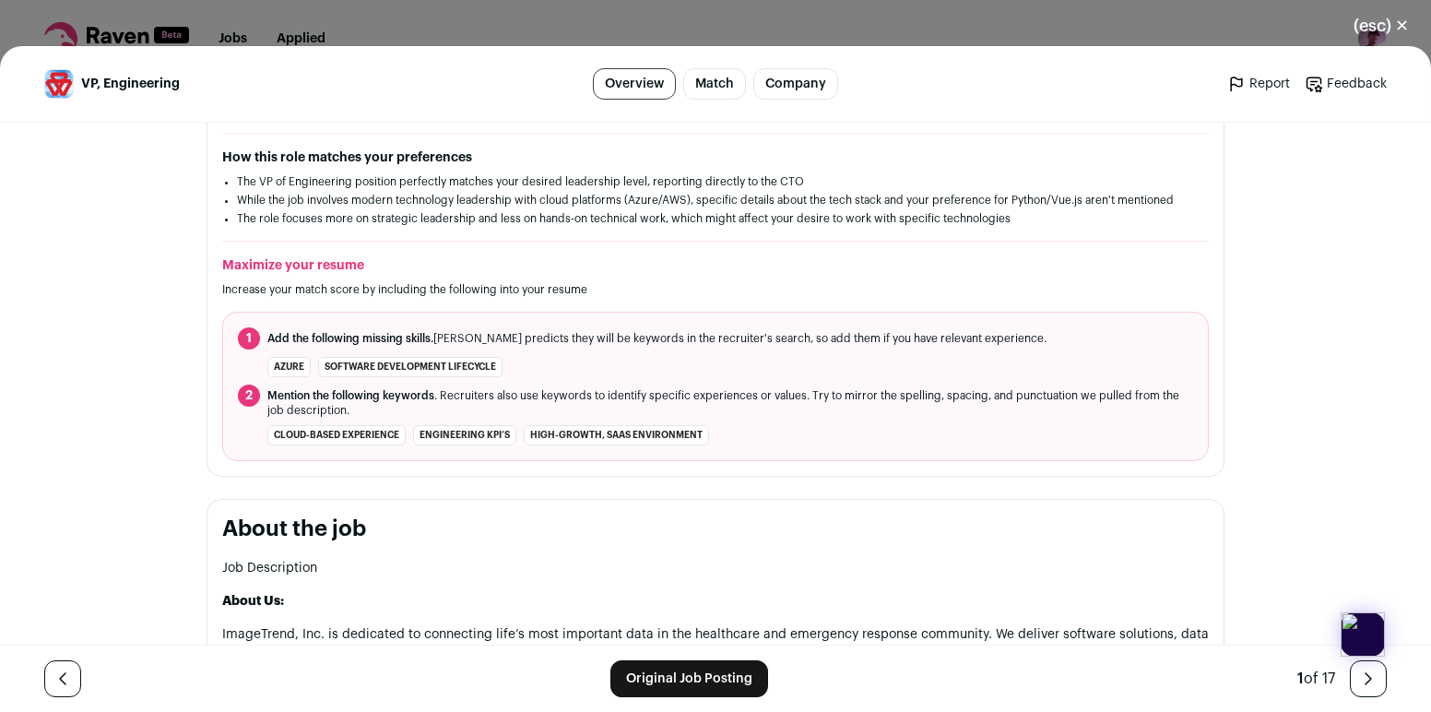
scroll to position [0, 0]
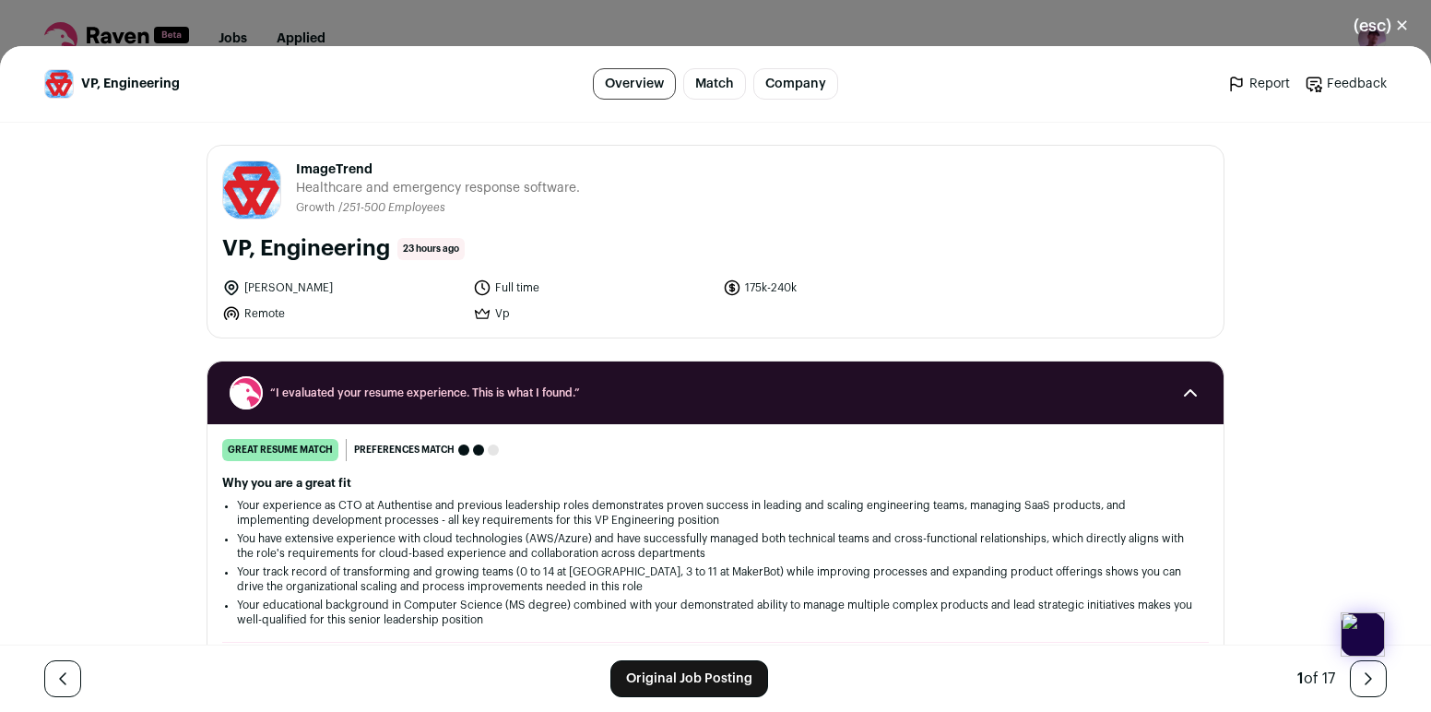
click at [1252, 8] on div "(esc) ✕ VP, Engineering Overview Match Company Report Feedback Report Feedback …" at bounding box center [715, 356] width 1431 height 712
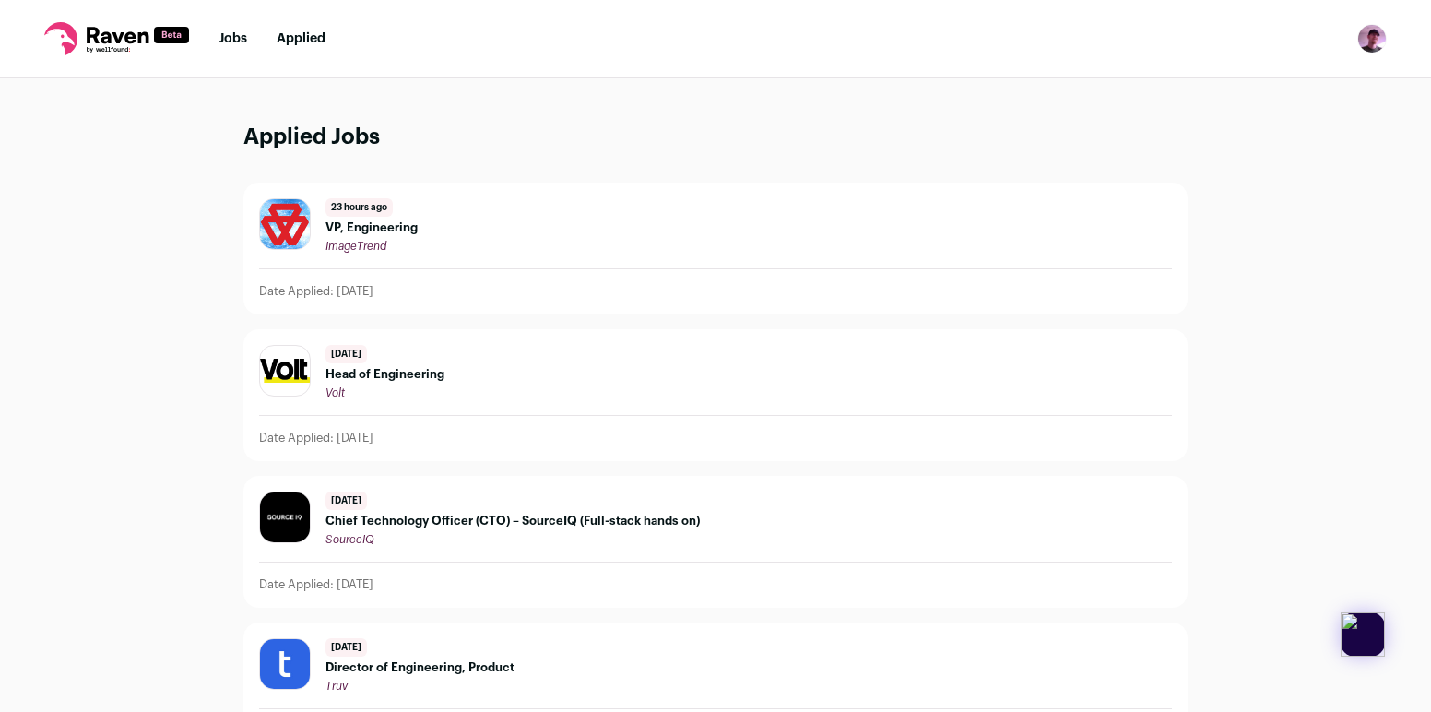
click at [216, 26] on nav "Jobs Applied Settings Notifications Preferences Resume Subscription FAQs Logout" at bounding box center [715, 39] width 1431 height 78
click at [227, 33] on link "Jobs" at bounding box center [232, 38] width 29 height 13
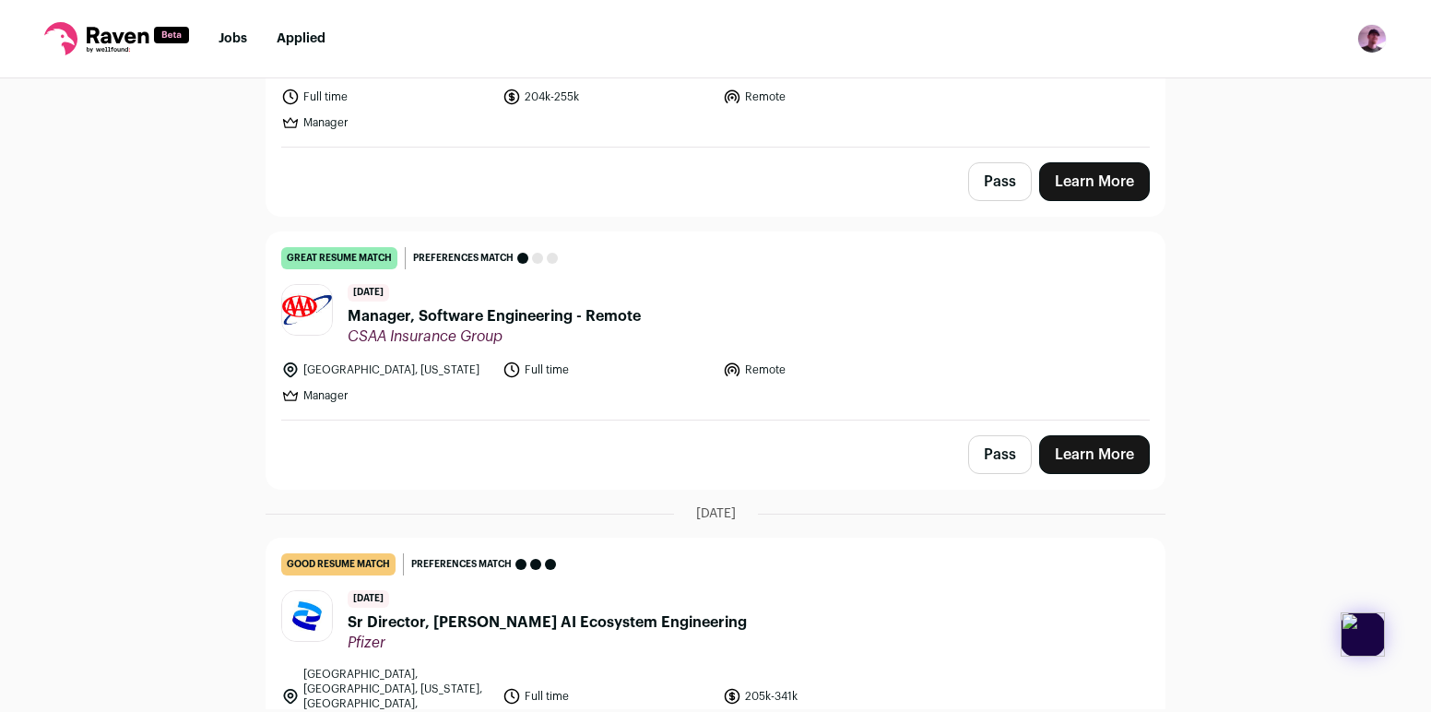
scroll to position [1740, 0]
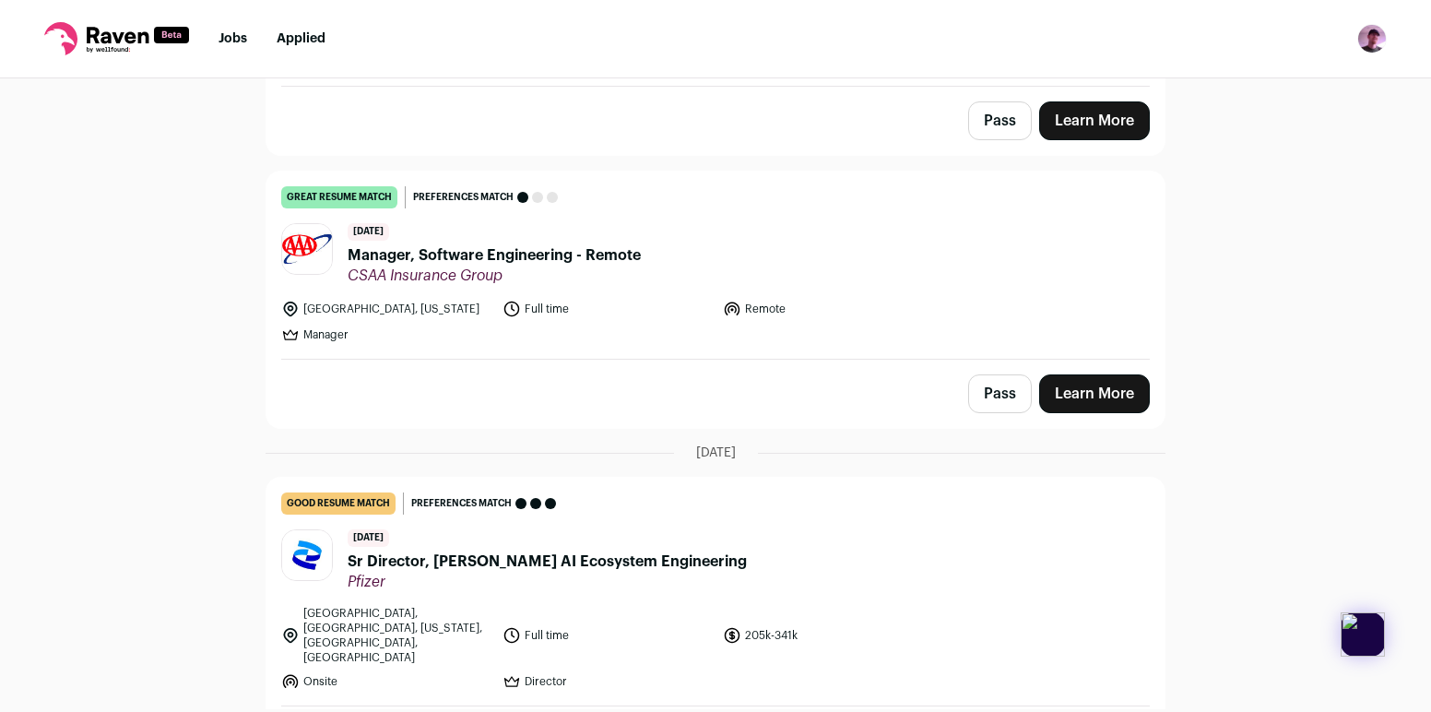
click at [560, 244] on span "Manager, Software Engineering - Remote" at bounding box center [493, 255] width 293 height 22
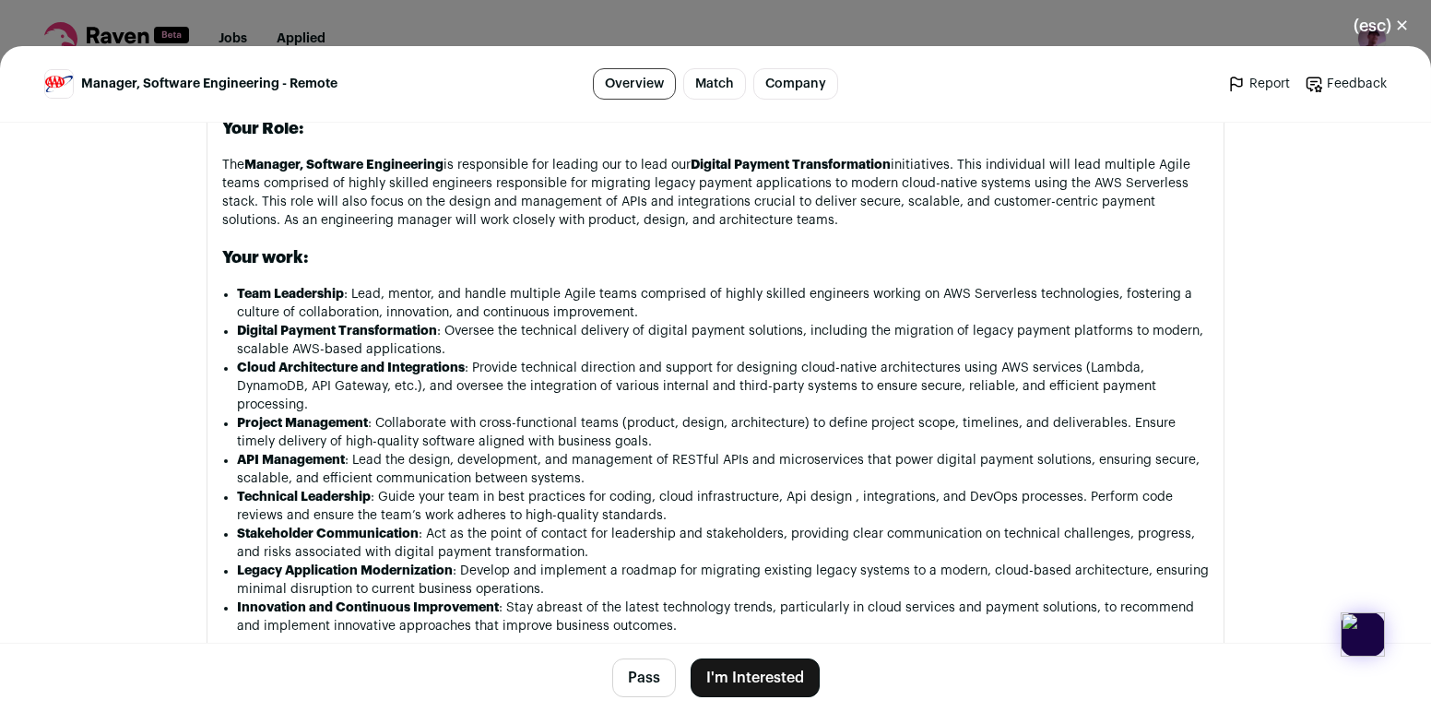
scroll to position [1588, 0]
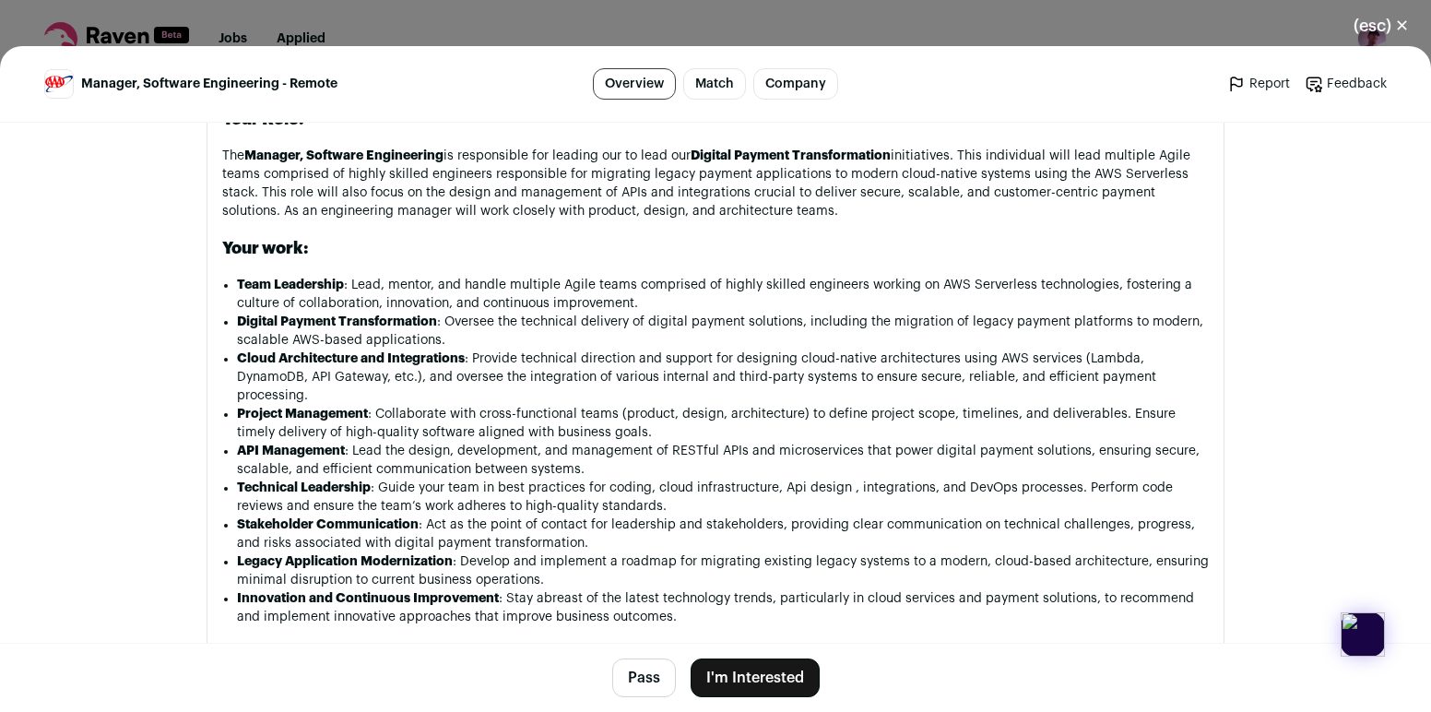
click at [454, 34] on div "(esc) ✕ Manager, Software Engineering - Remote Overview Match Company Report Fe…" at bounding box center [715, 356] width 1431 height 712
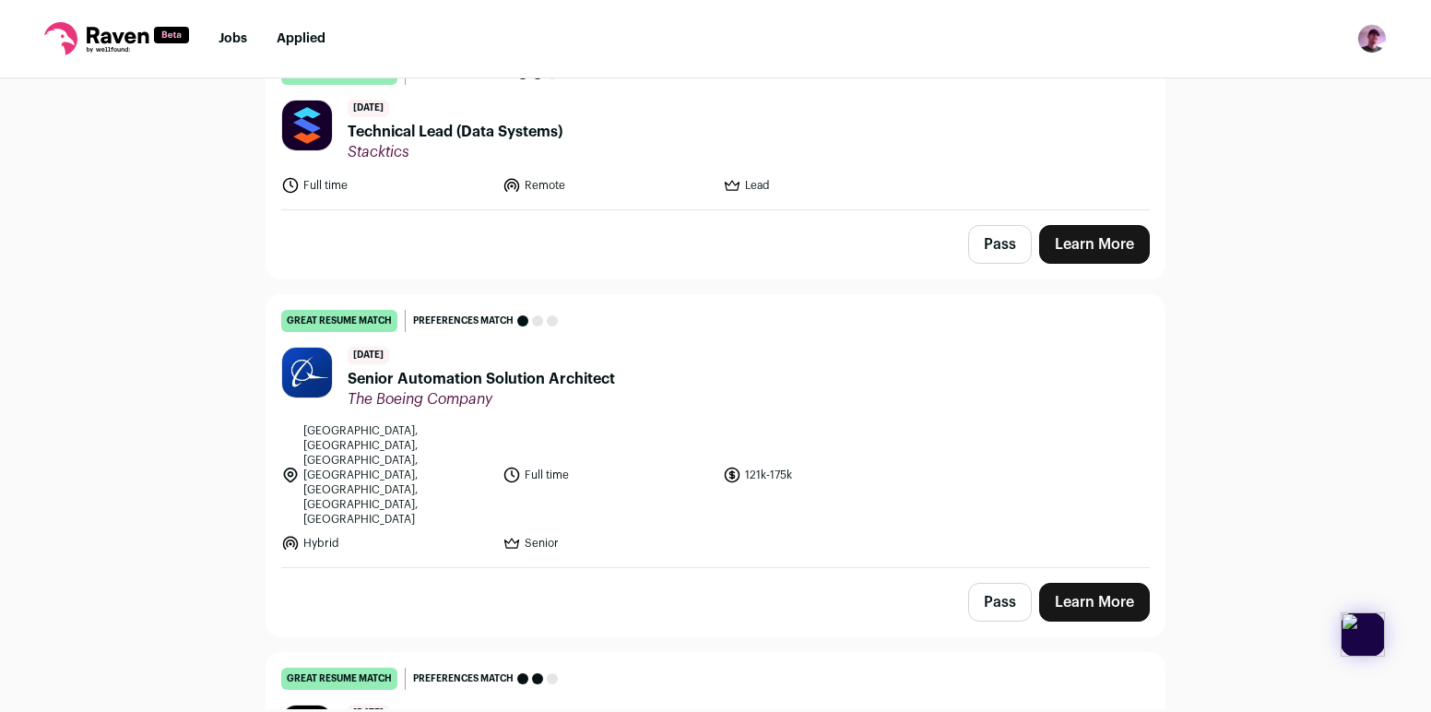
scroll to position [4478, 0]
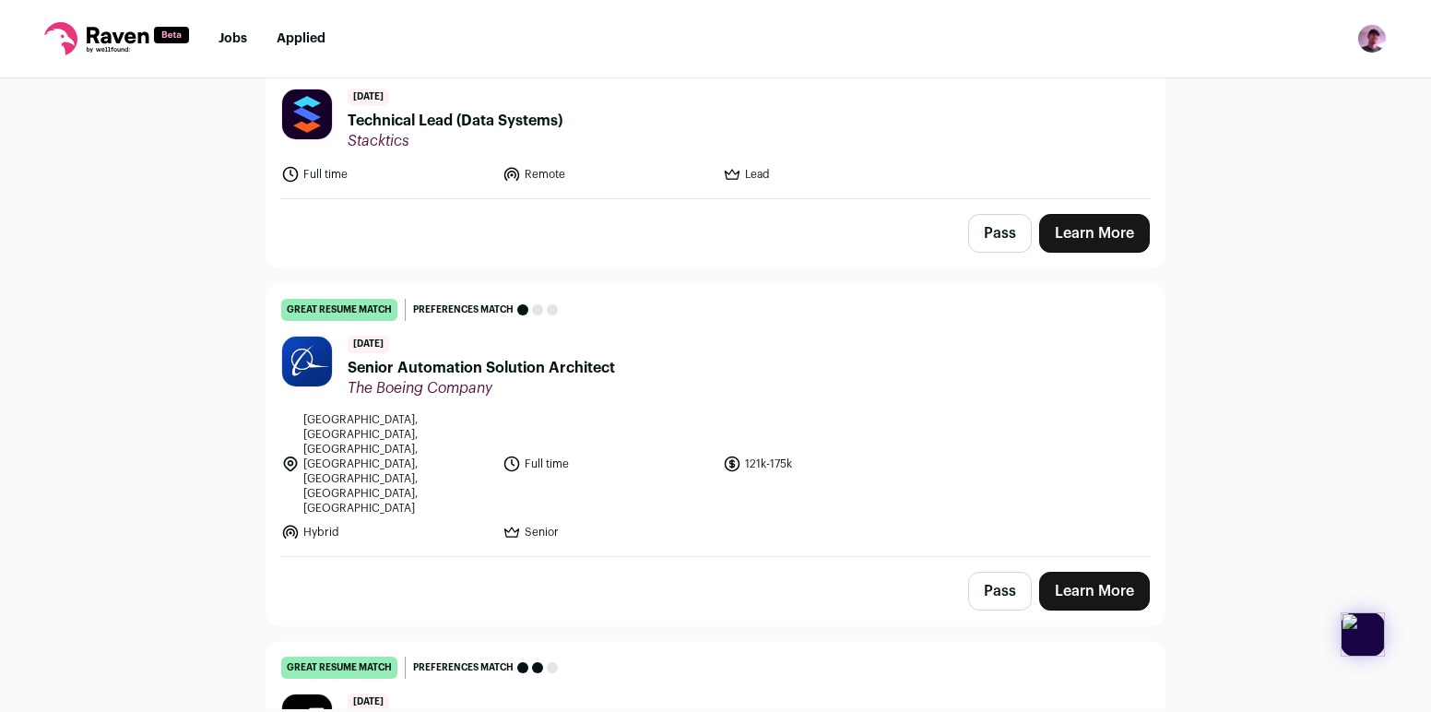
click at [660, 412] on li "Full time" at bounding box center [607, 463] width 210 height 103
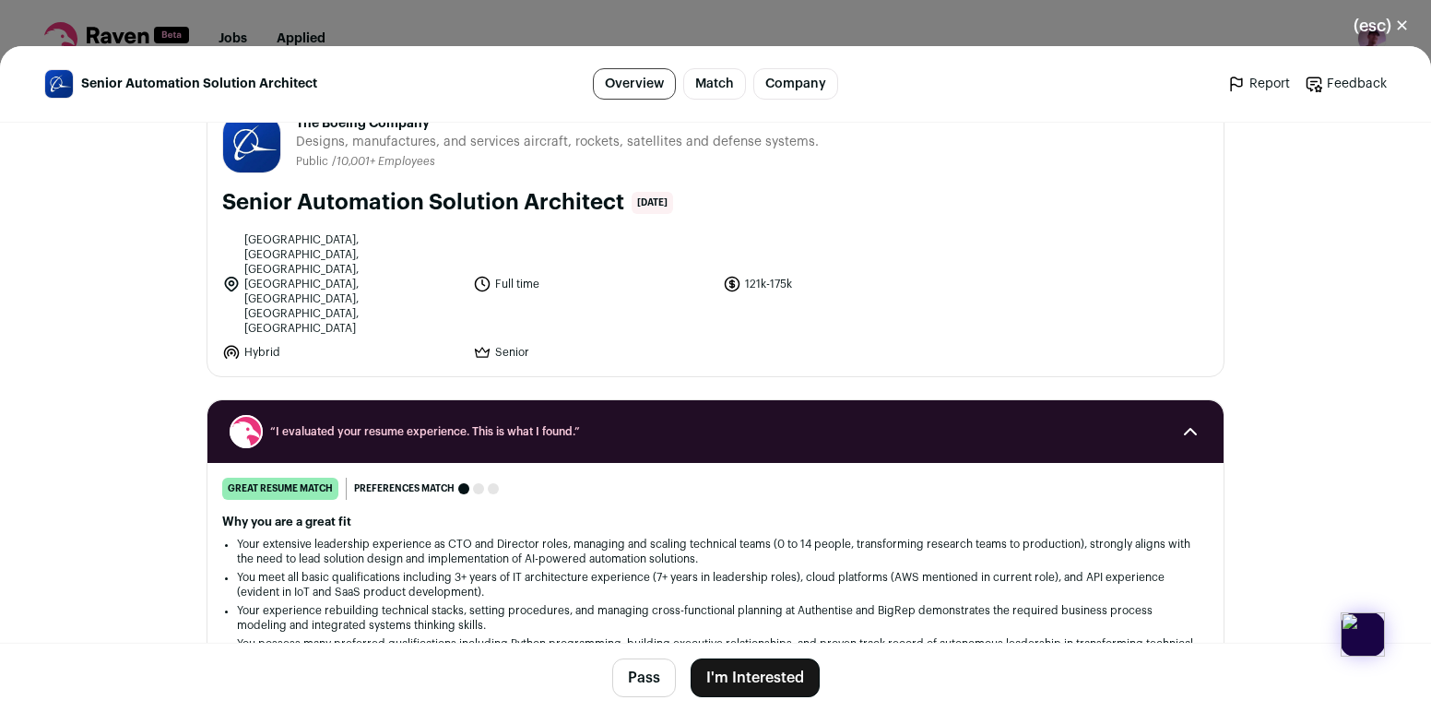
scroll to position [53, 0]
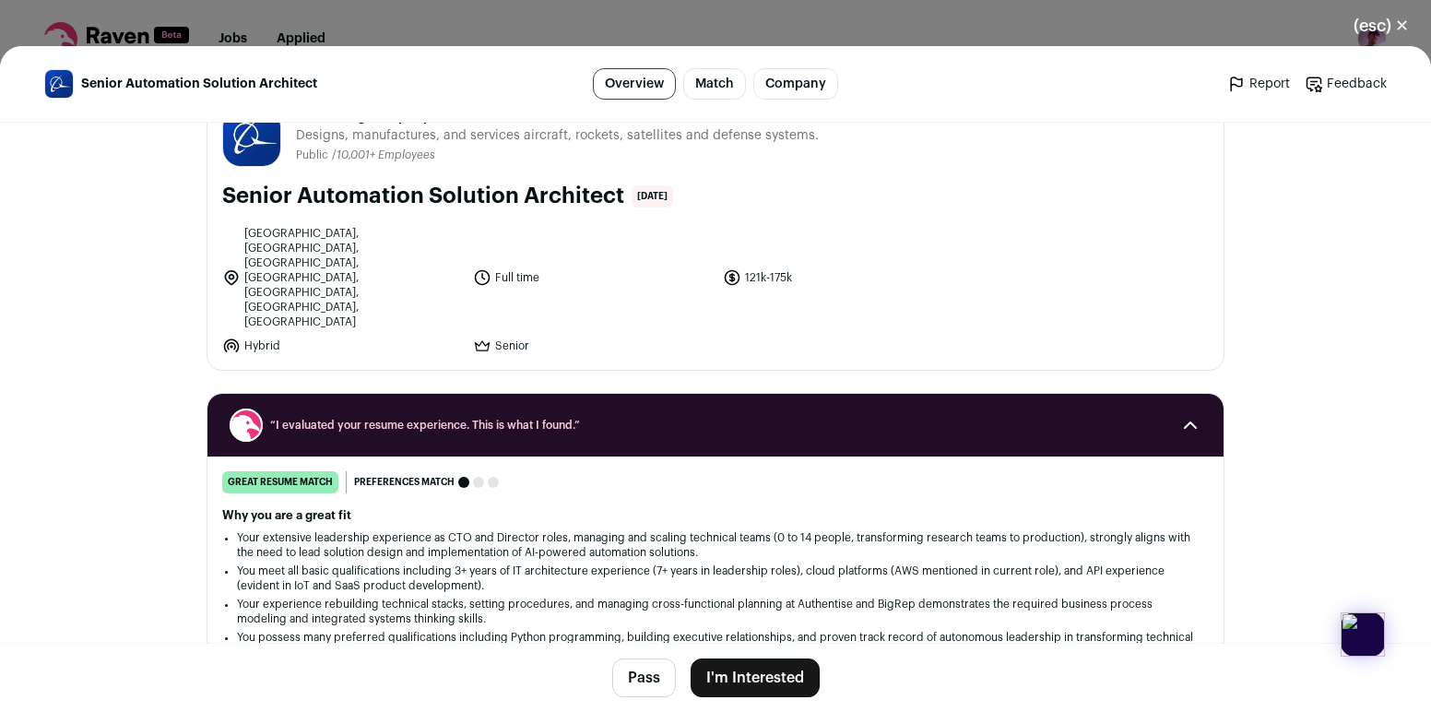
click at [1389, 30] on button "(esc) ✕" at bounding box center [1381, 26] width 100 height 41
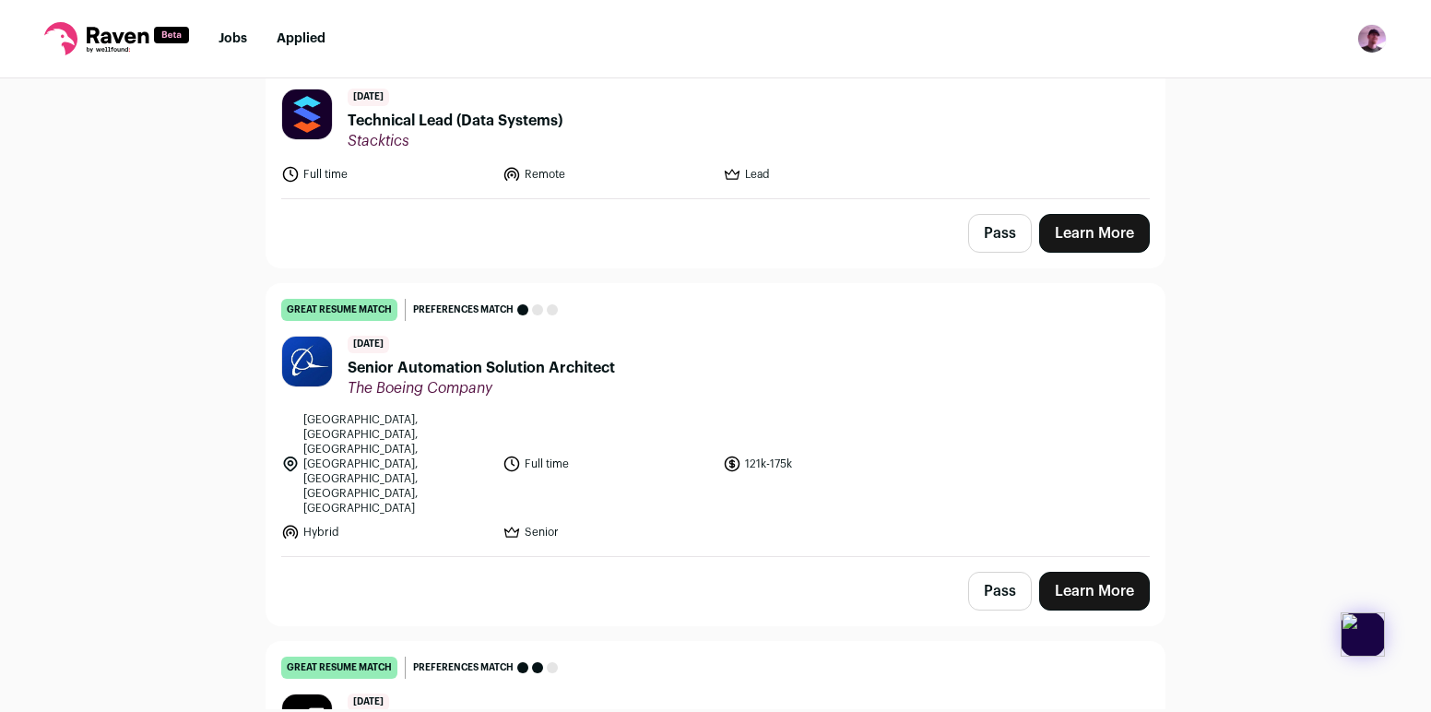
click at [1009, 571] on button "Pass" at bounding box center [1000, 590] width 64 height 39
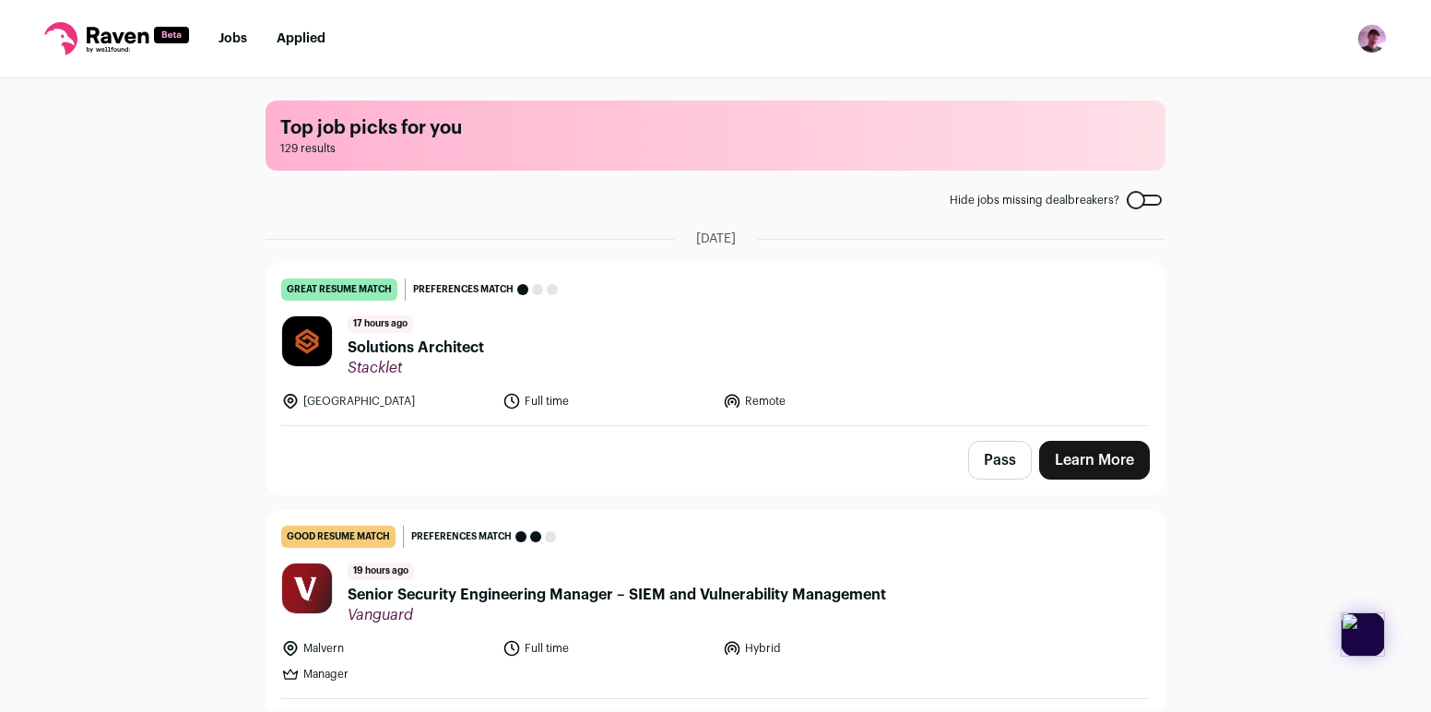
click at [754, 363] on header "17 hours ago Solutions Architect Stacklet" at bounding box center [715, 346] width 868 height 62
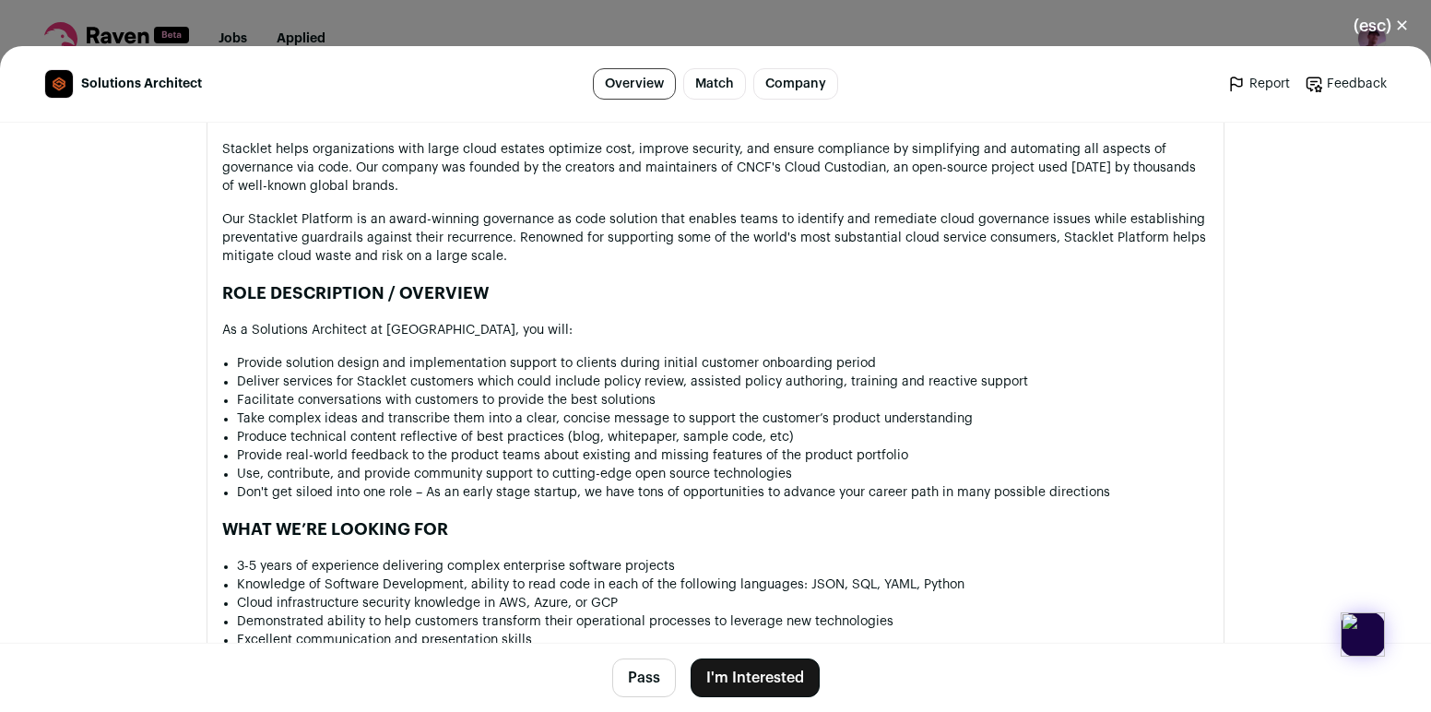
scroll to position [989, 0]
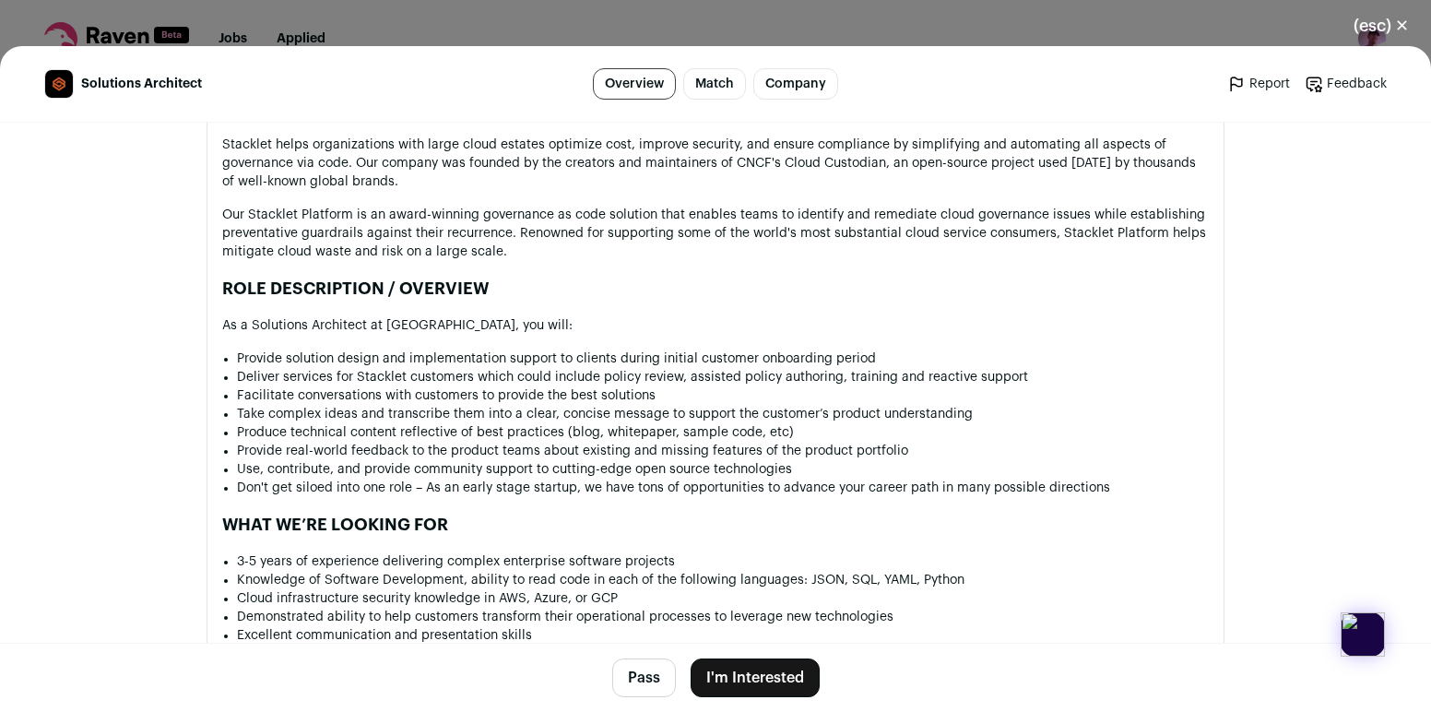
click at [748, 671] on button "I'm Interested" at bounding box center [754, 677] width 129 height 39
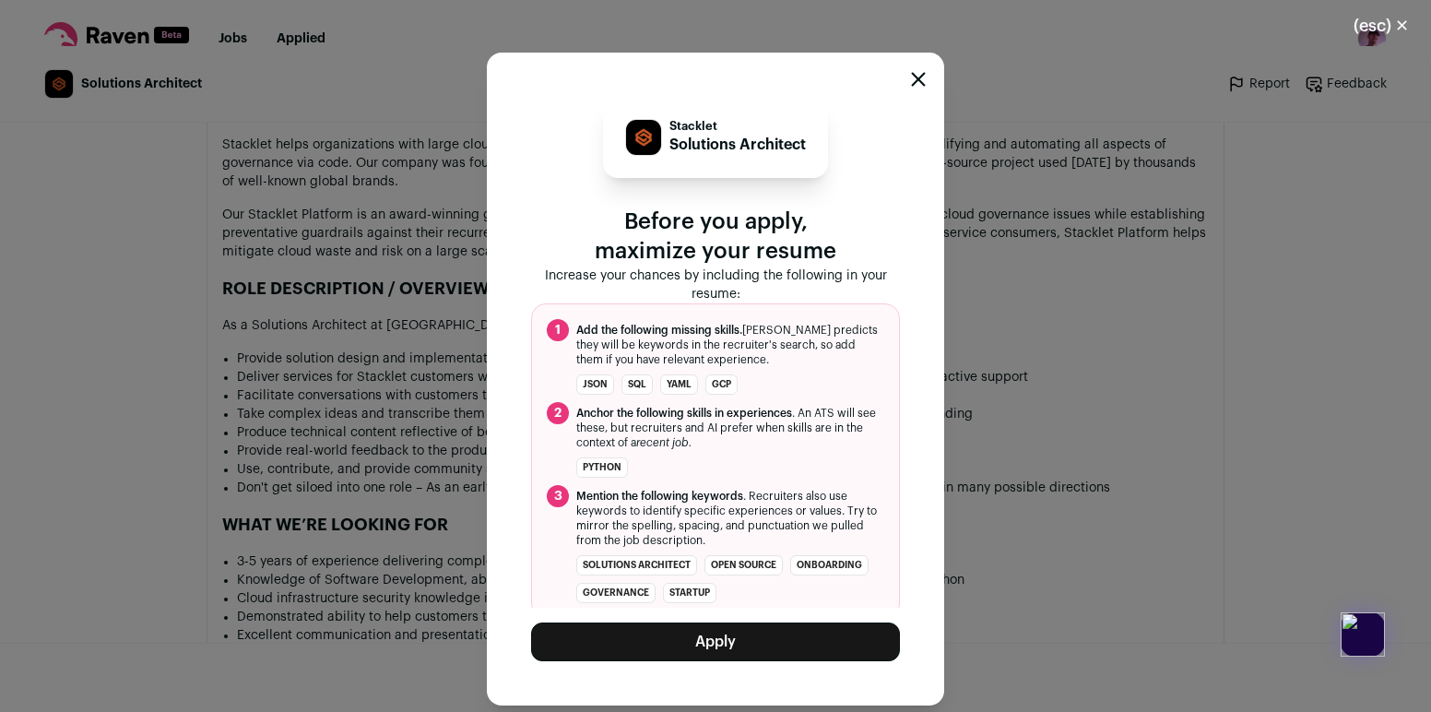
scroll to position [14, 0]
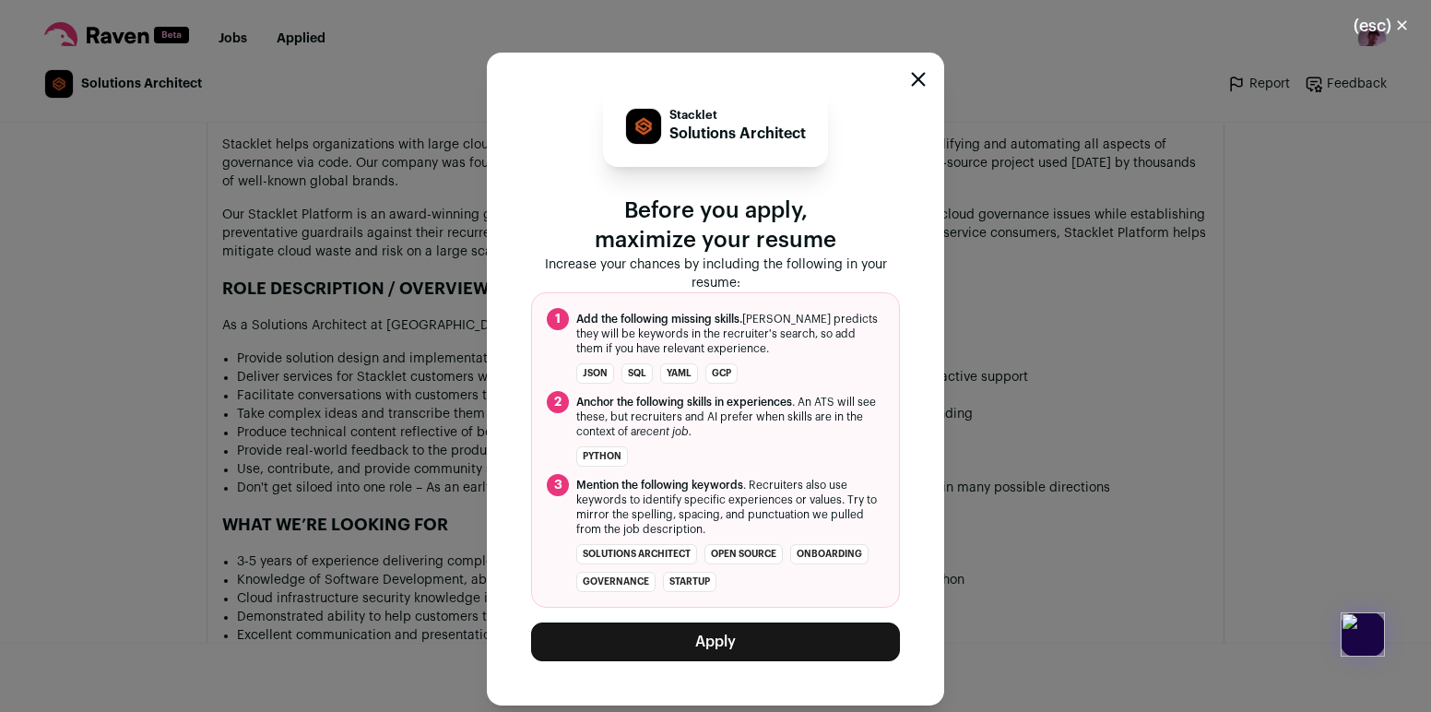
click at [717, 648] on button "Apply" at bounding box center [715, 641] width 369 height 39
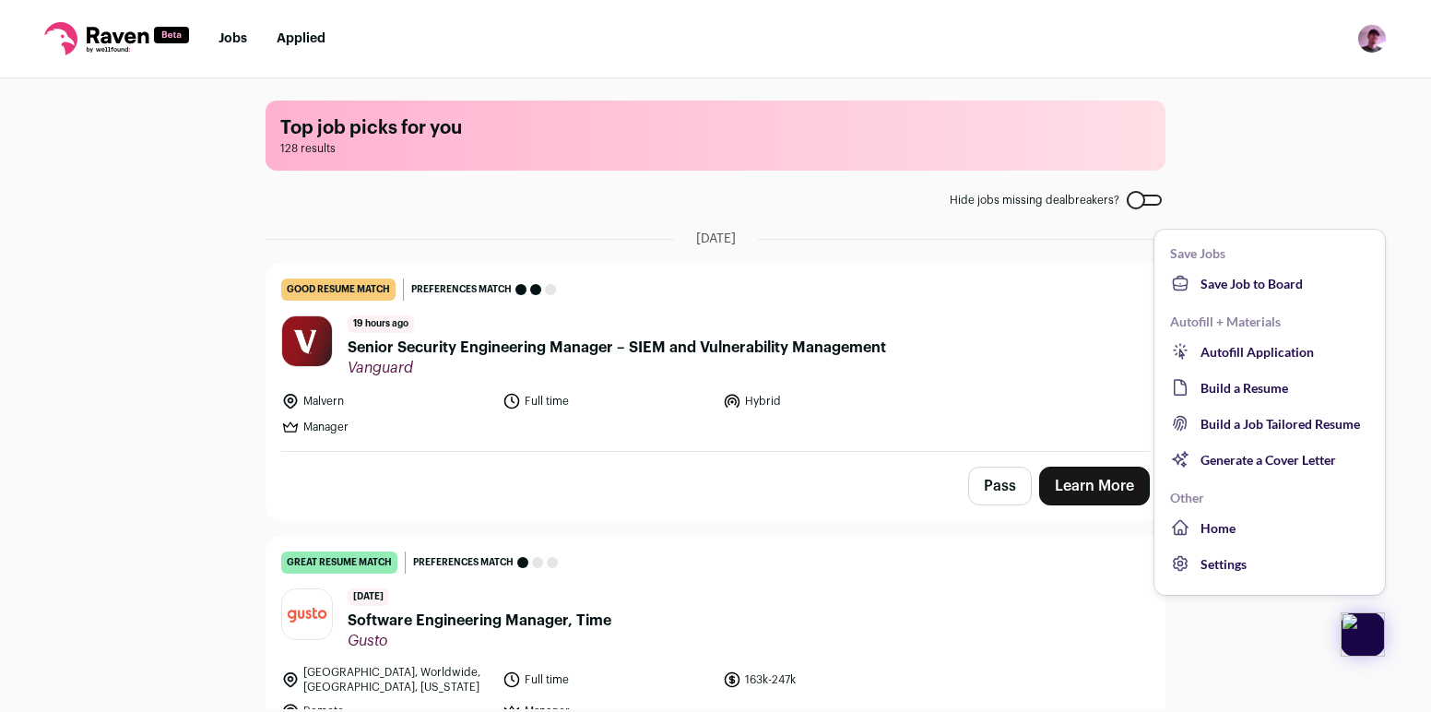
click at [1372, 642] on img at bounding box center [1362, 634] width 44 height 44
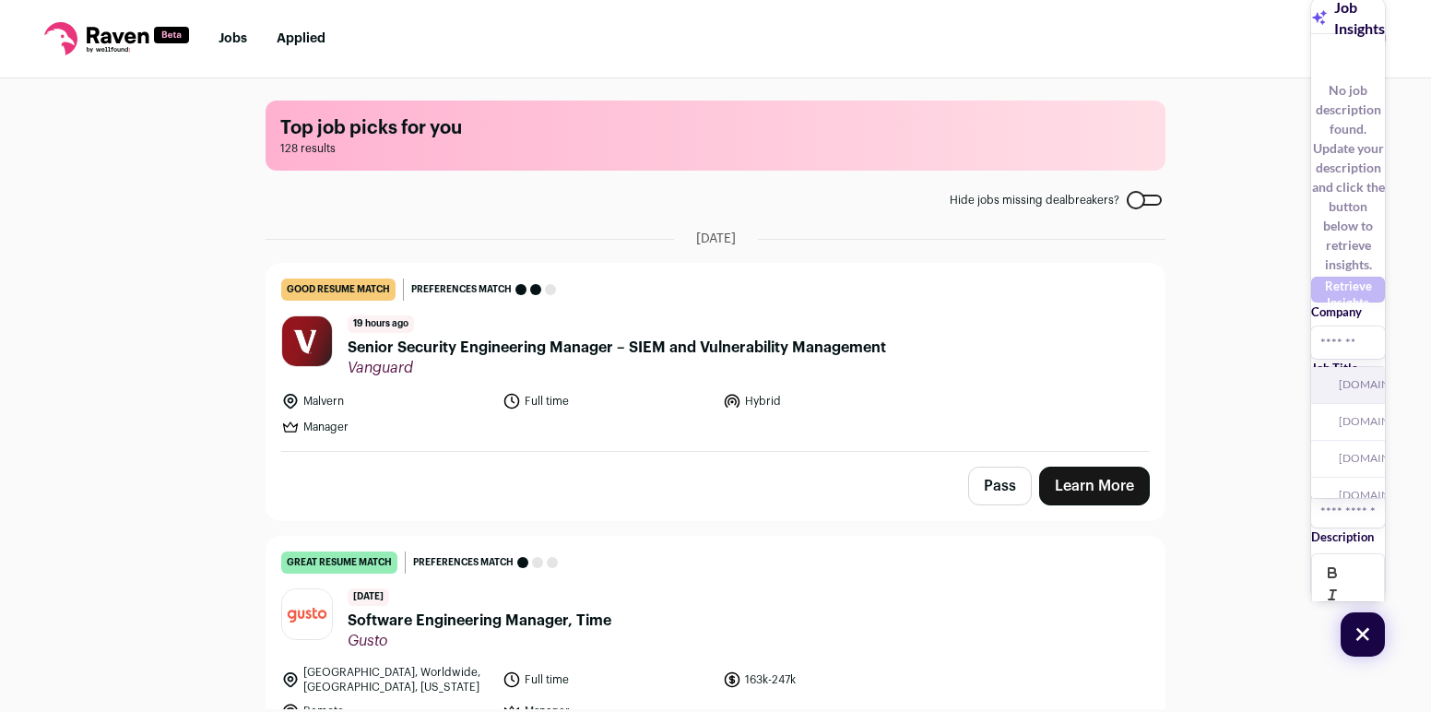
type input "*********"
click at [1311, 383] on input "text" at bounding box center [1348, 399] width 74 height 32
click at [1362, 647] on div "+" at bounding box center [1363, 633] width 63 height 63
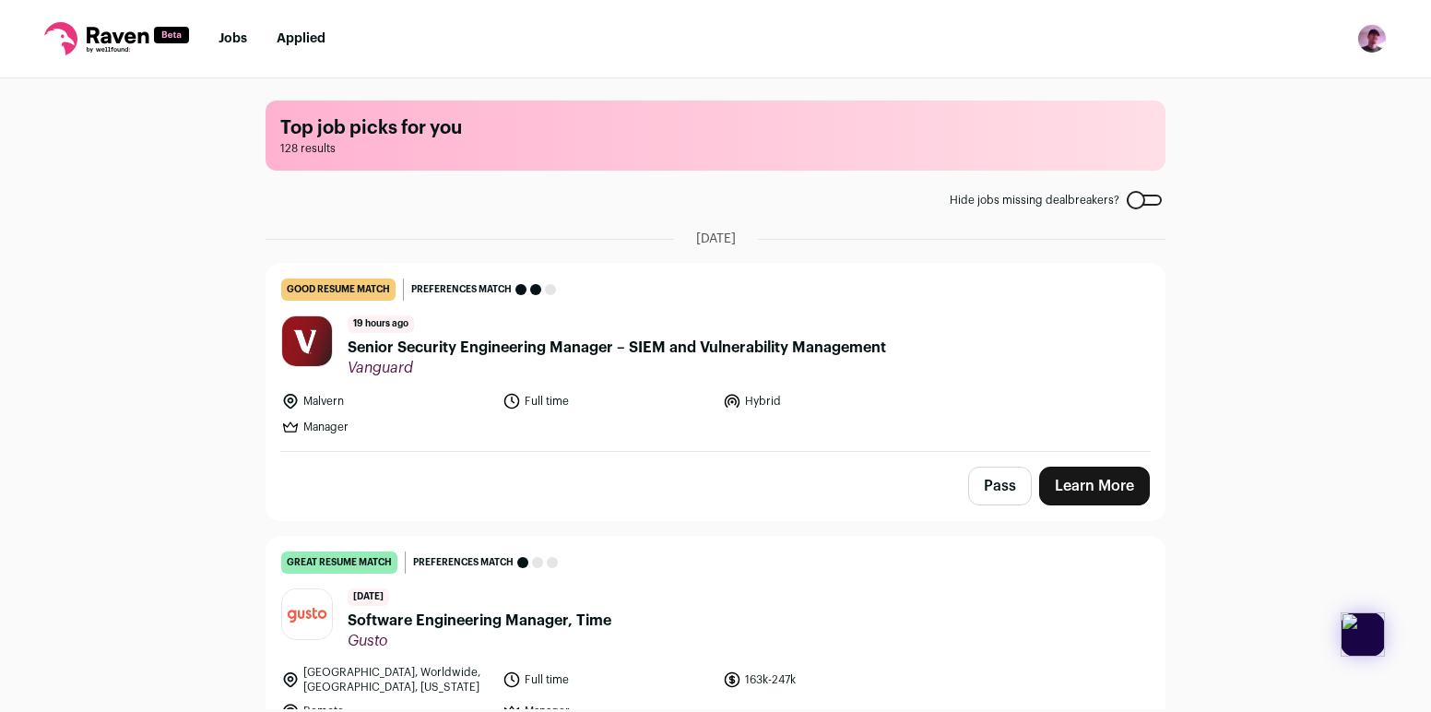
click at [1263, 644] on div "Top job picks for you 128 results Hide jobs missing dealbreakers? September 4th…" at bounding box center [715, 393] width 1431 height 630
click at [524, 630] on span "Software Engineering Manager, Time" at bounding box center [479, 620] width 264 height 22
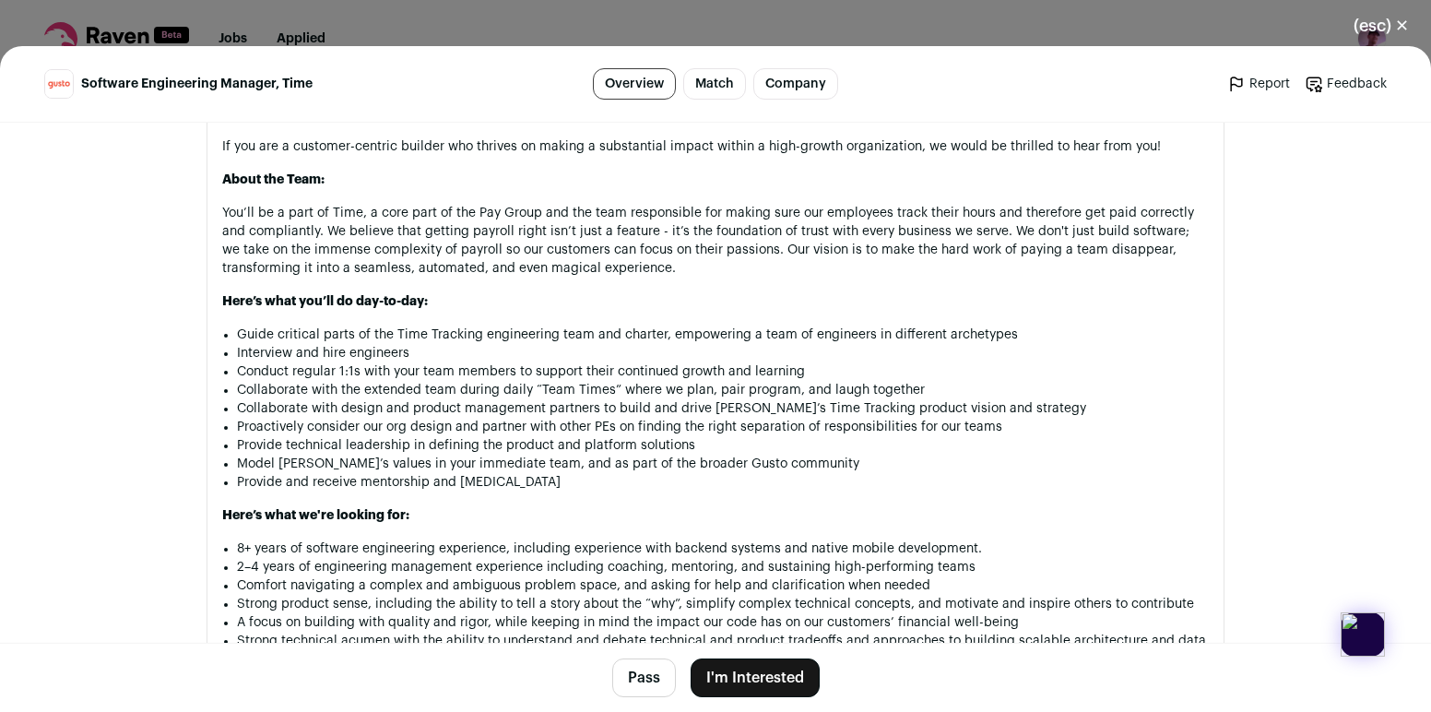
scroll to position [1264, 0]
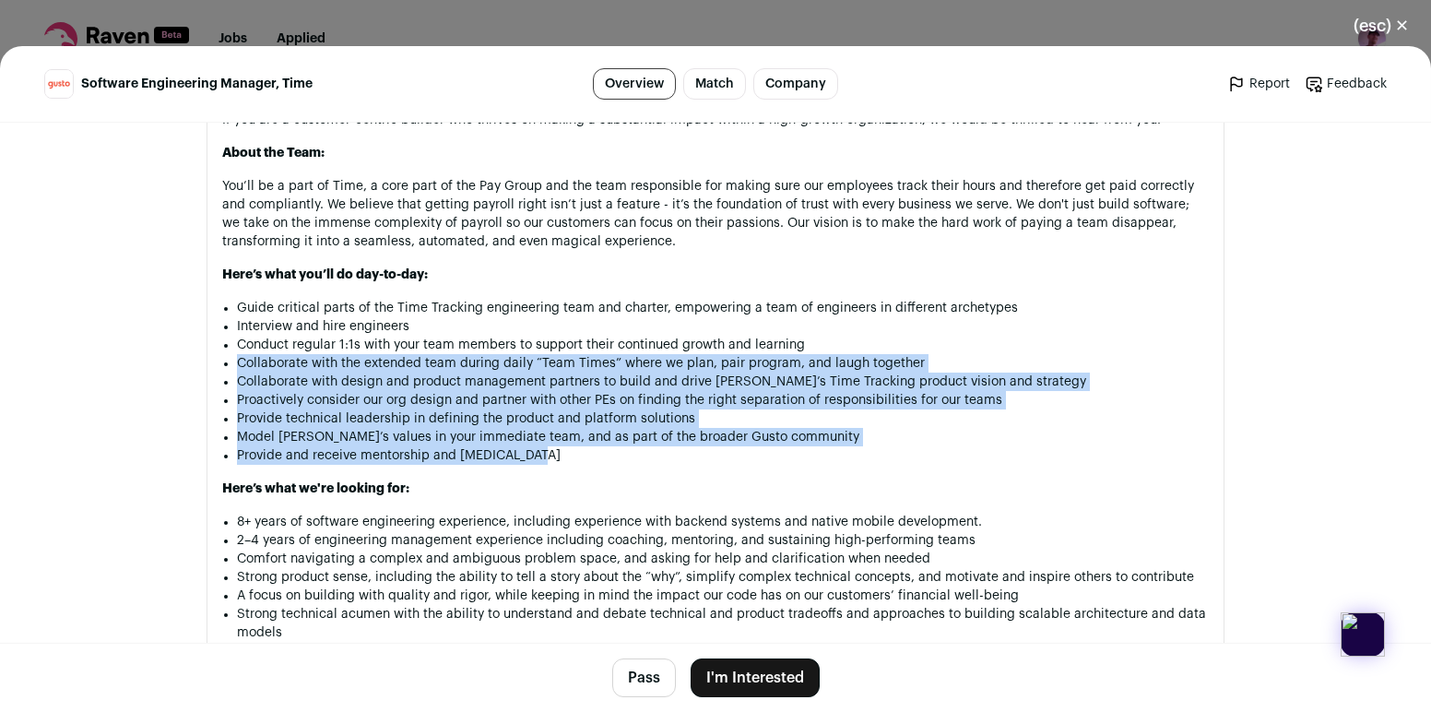
drag, startPoint x: 677, startPoint y: 430, endPoint x: 819, endPoint y: 321, distance: 180.1
click at [820, 321] on ul "Guide critical parts of the Time Tracking engineering team and charter, empower…" at bounding box center [723, 382] width 972 height 166
click at [819, 336] on li "Conduct regular 1:1s with your team members to support their continued growth a…" at bounding box center [723, 345] width 972 height 18
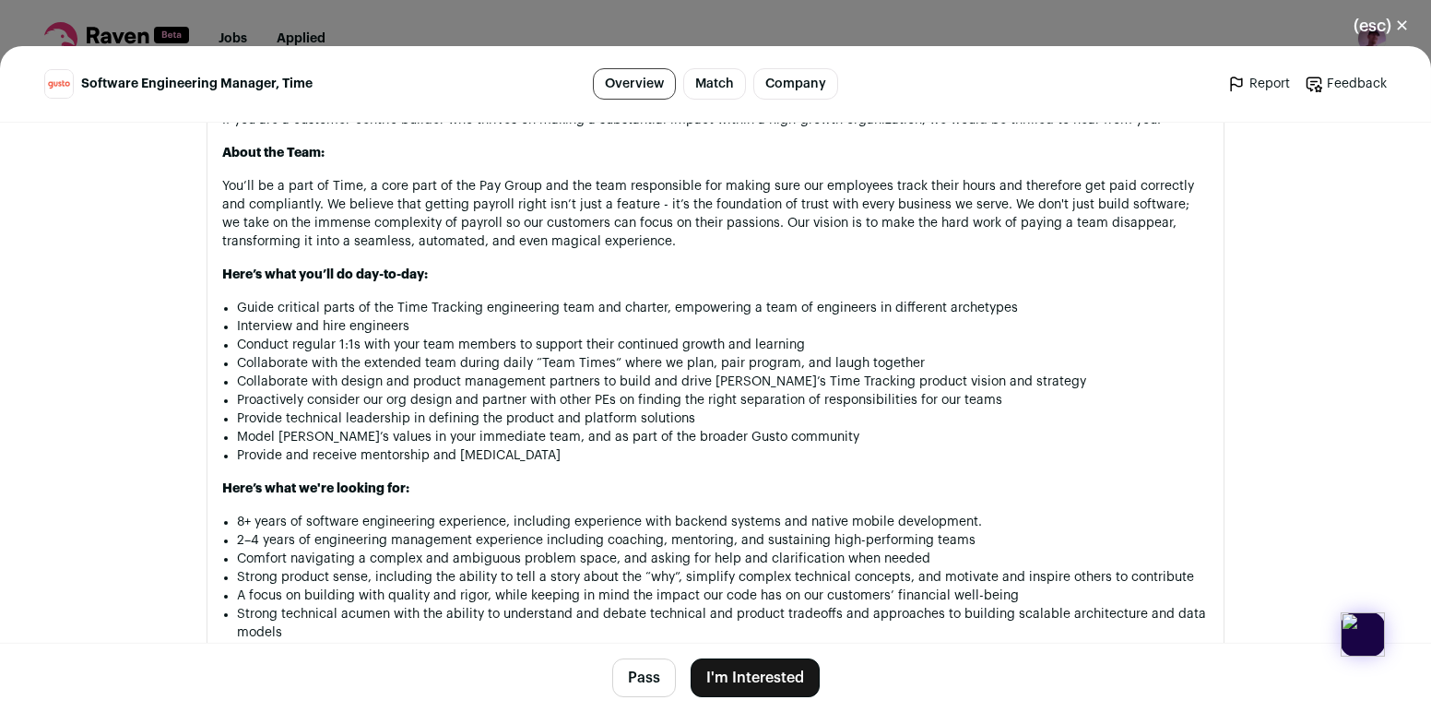
click at [836, 354] on li "Collaborate with the extended team during daily “Team Times” where we plan, pai…" at bounding box center [723, 363] width 972 height 18
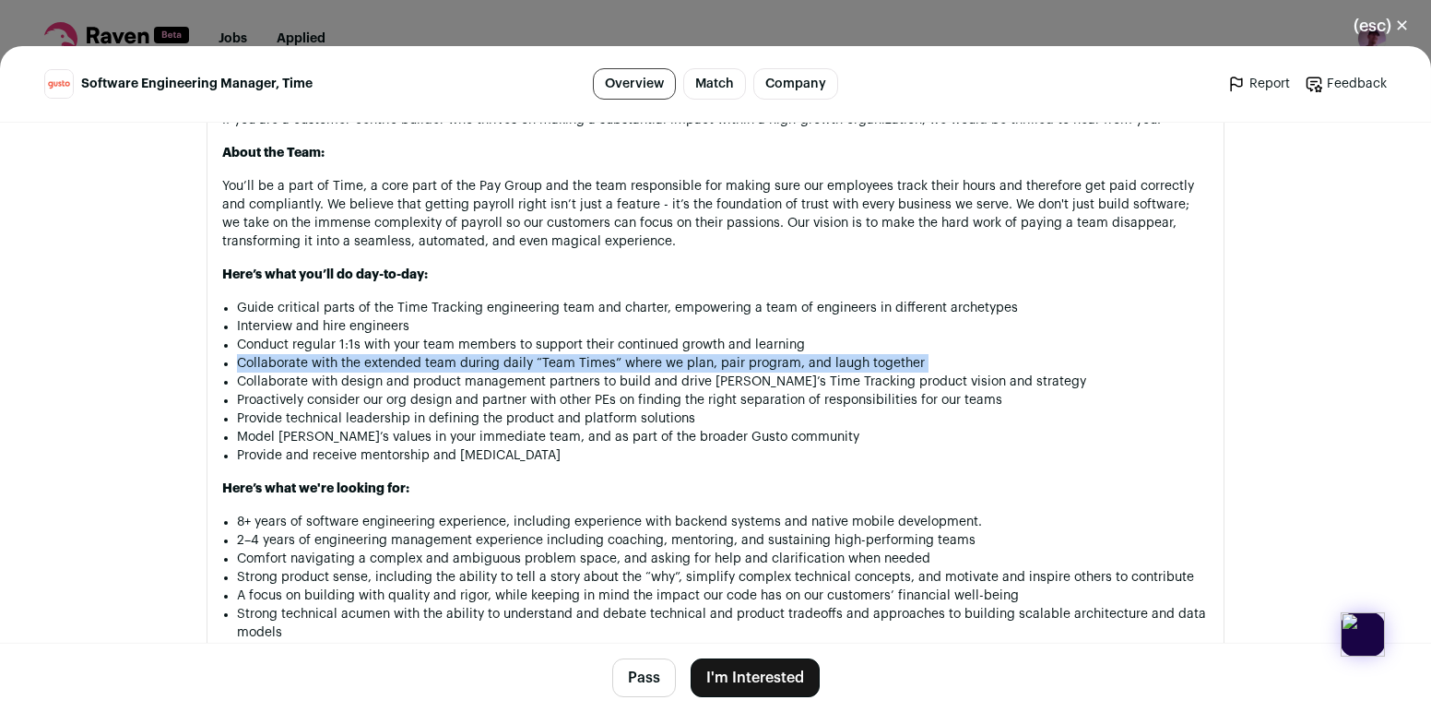
click at [836, 354] on li "Collaborate with the extended team during daily “Team Times” where we plan, pai…" at bounding box center [723, 363] width 972 height 18
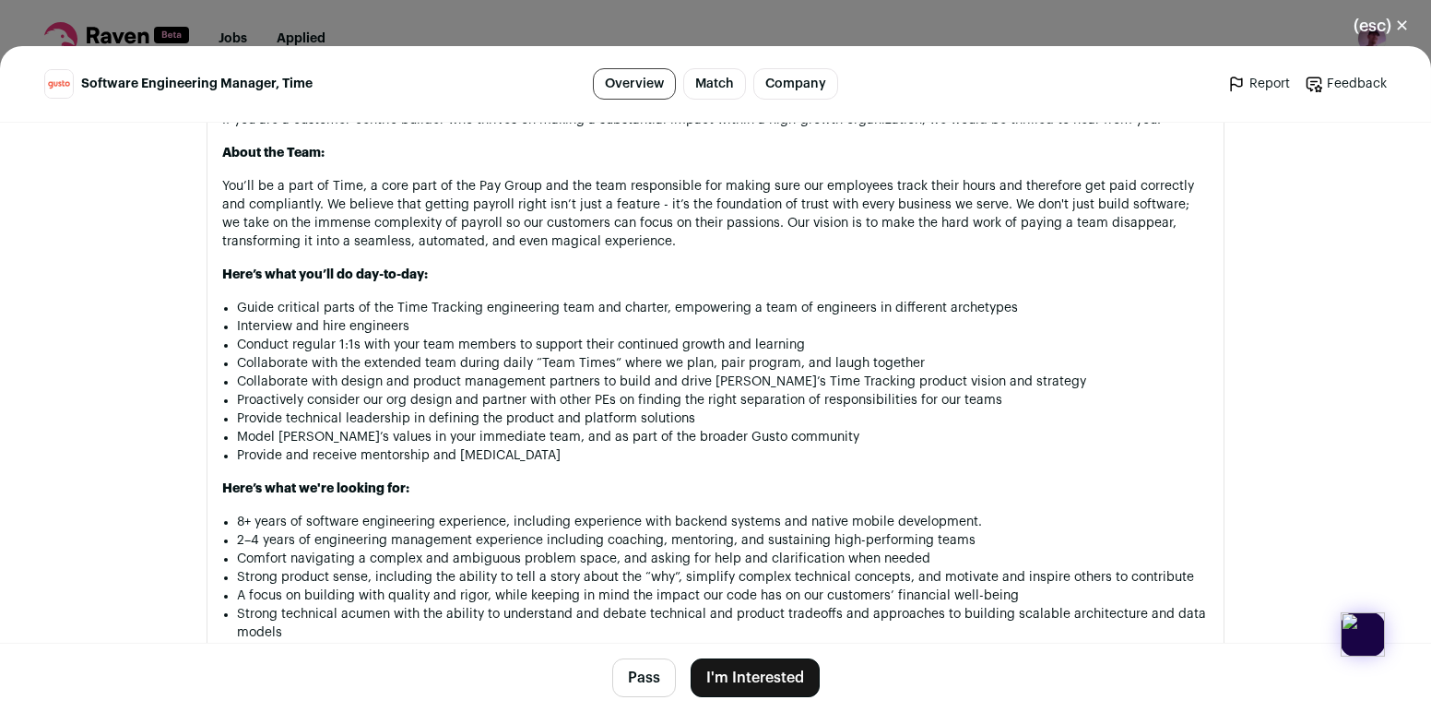
click at [838, 372] on li "Collaborate with design and product management partners to build and drive Gust…" at bounding box center [723, 381] width 972 height 18
click at [766, 672] on button "I'm Interested" at bounding box center [754, 677] width 129 height 39
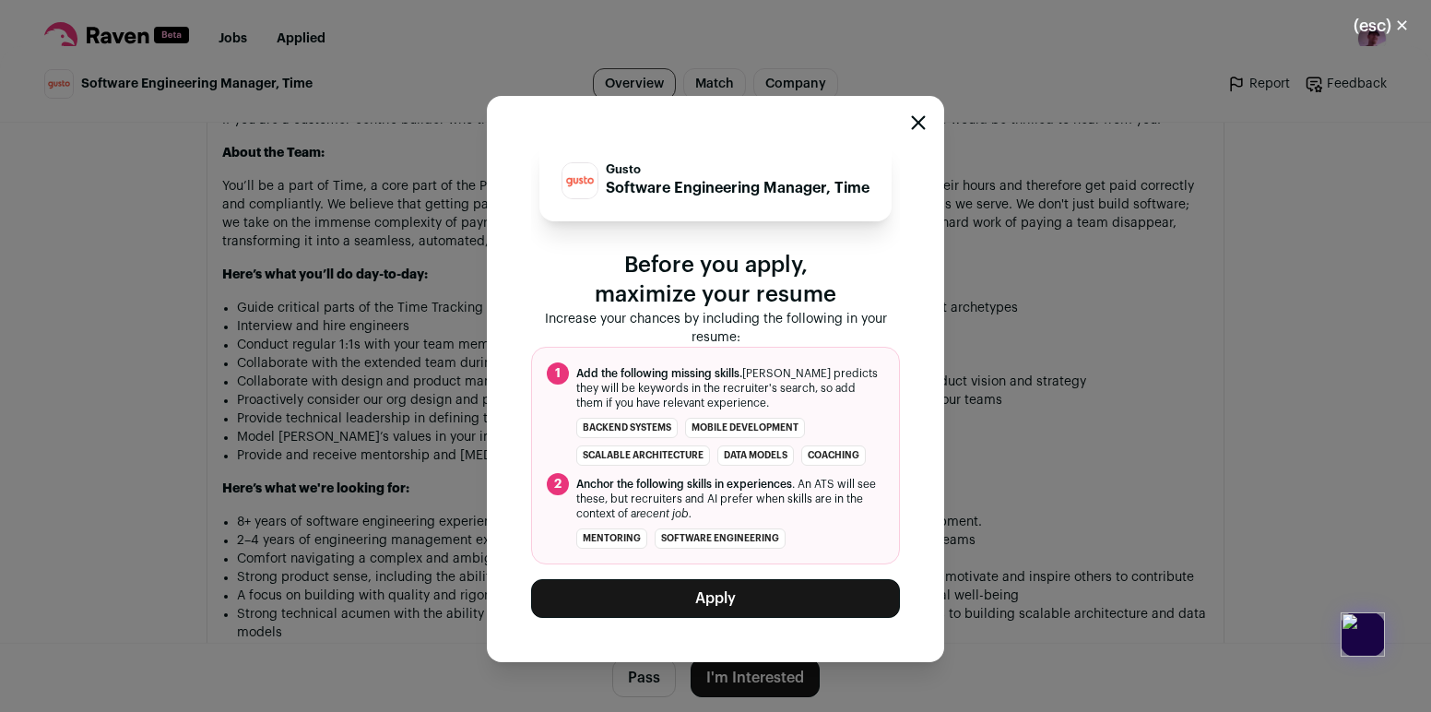
click at [696, 505] on span "Anchor the following skills in experiences . An ATS will see these, but recruit…" at bounding box center [730, 499] width 308 height 44
click at [696, 498] on span "Anchor the following skills in experiences . An ATS will see these, but recruit…" at bounding box center [730, 499] width 308 height 44
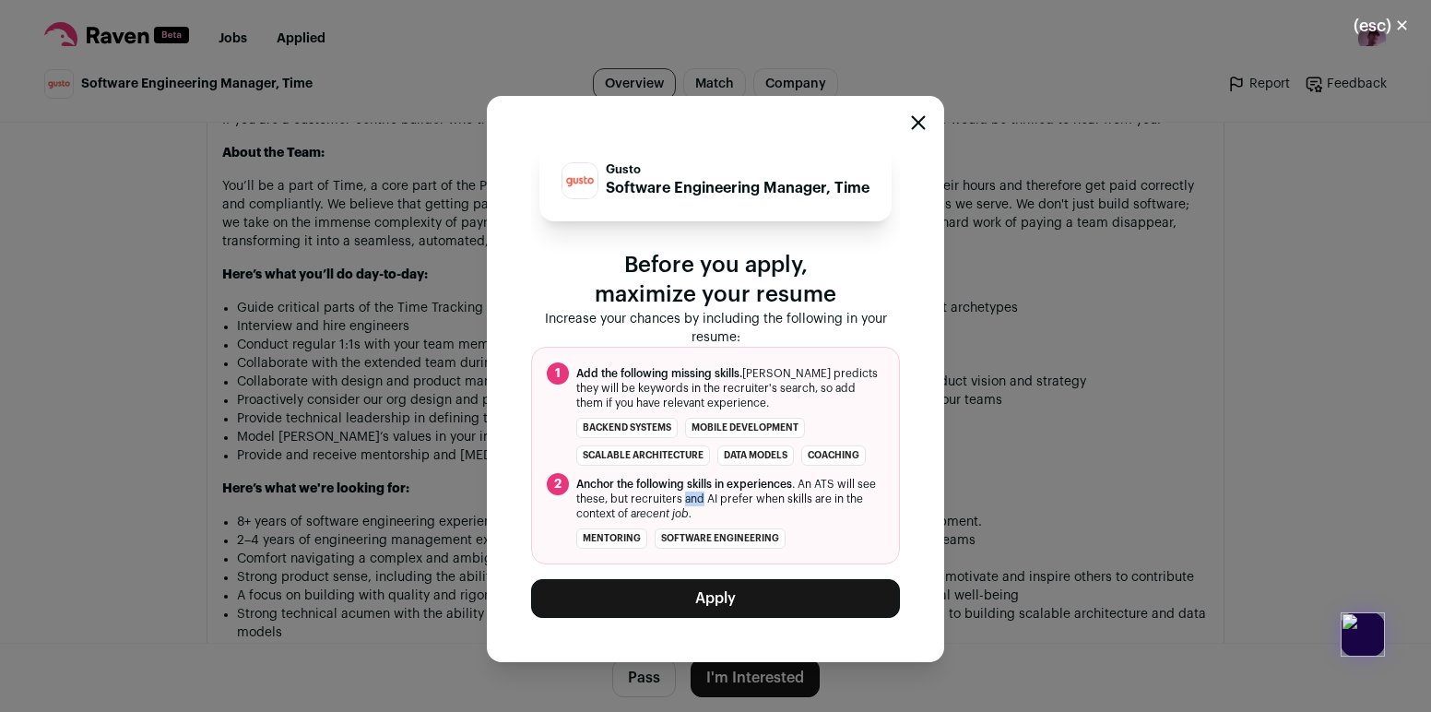
click at [696, 498] on span "Anchor the following skills in experiences . An ATS will see these, but recruit…" at bounding box center [730, 499] width 308 height 44
click at [704, 501] on span "Anchor the following skills in experiences . An ATS will see these, but recruit…" at bounding box center [730, 499] width 308 height 44
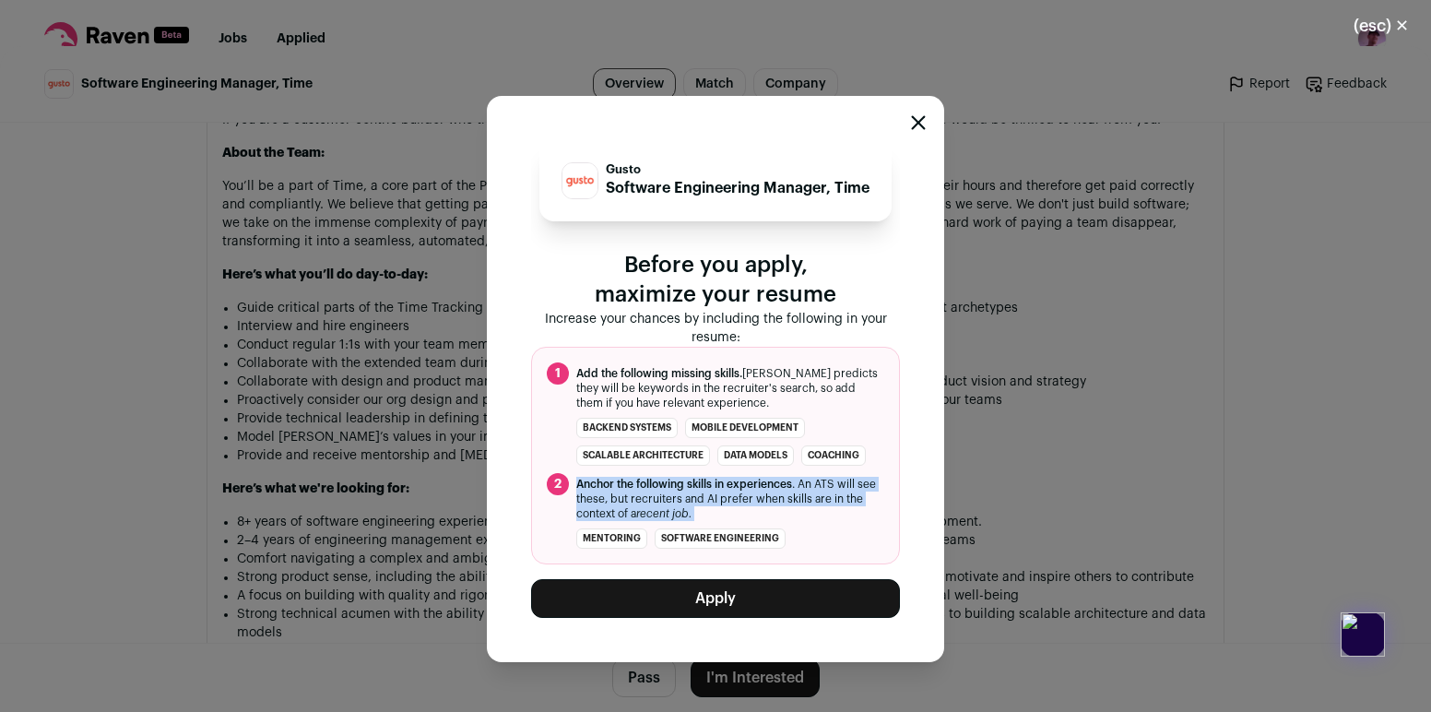
click at [704, 501] on span "Anchor the following skills in experiences . An ATS will see these, but recruit…" at bounding box center [730, 499] width 308 height 44
click at [821, 483] on span "Anchor the following skills in experiences . An ATS will see these, but recruit…" at bounding box center [730, 499] width 308 height 44
click at [817, 530] on li "mentoring software engineering" at bounding box center [715, 538] width 337 height 20
click at [720, 597] on button "Apply" at bounding box center [715, 598] width 369 height 39
